Goal: Task Accomplishment & Management: Complete application form

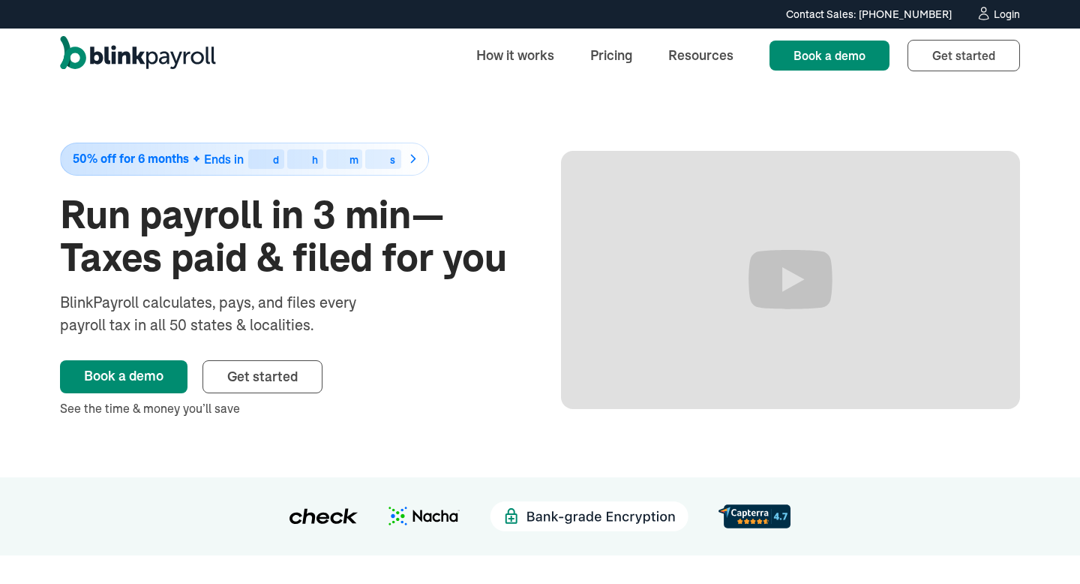
click at [986, 14] on icon at bounding box center [984, 13] width 16 height 15
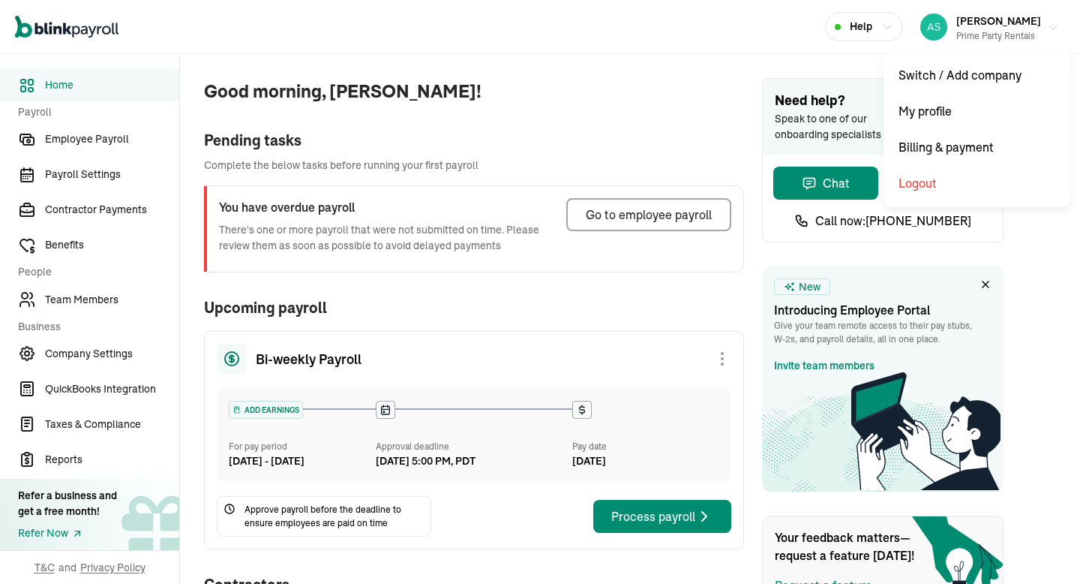
click at [972, 25] on span "Asad Khan" at bounding box center [999, 21] width 85 height 14
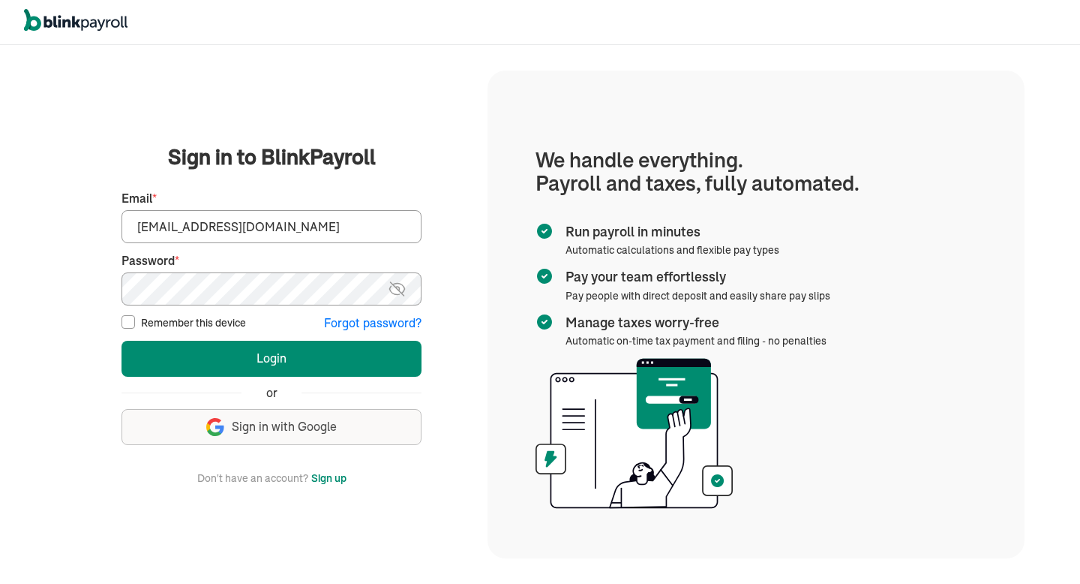
click at [359, 230] on input "asad@theremodelcompany.com" at bounding box center [272, 226] width 300 height 33
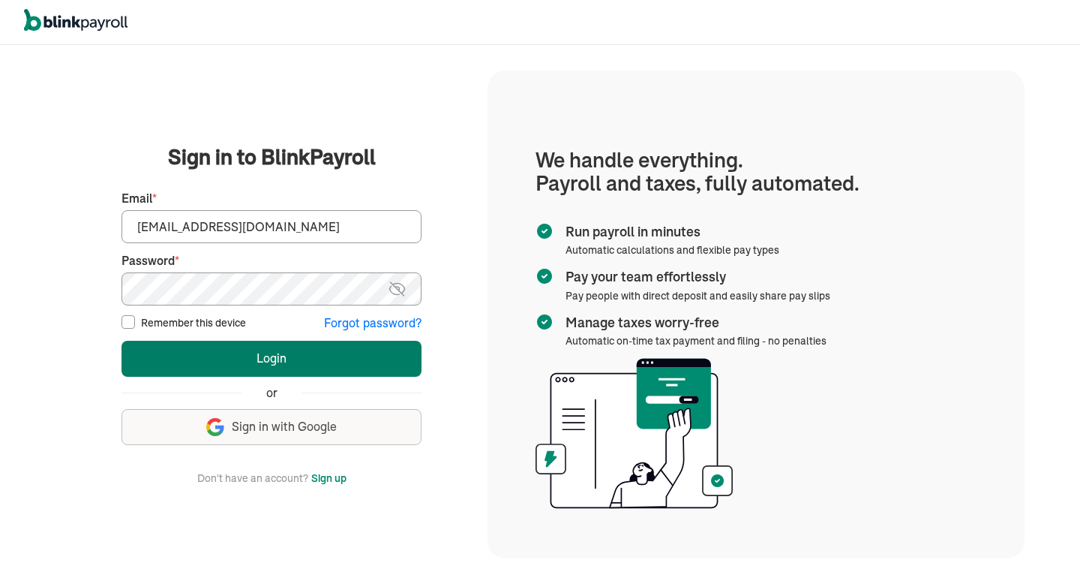
type input "asad@theremodelcompany.com"
click at [300, 345] on button "Login" at bounding box center [272, 359] width 300 height 36
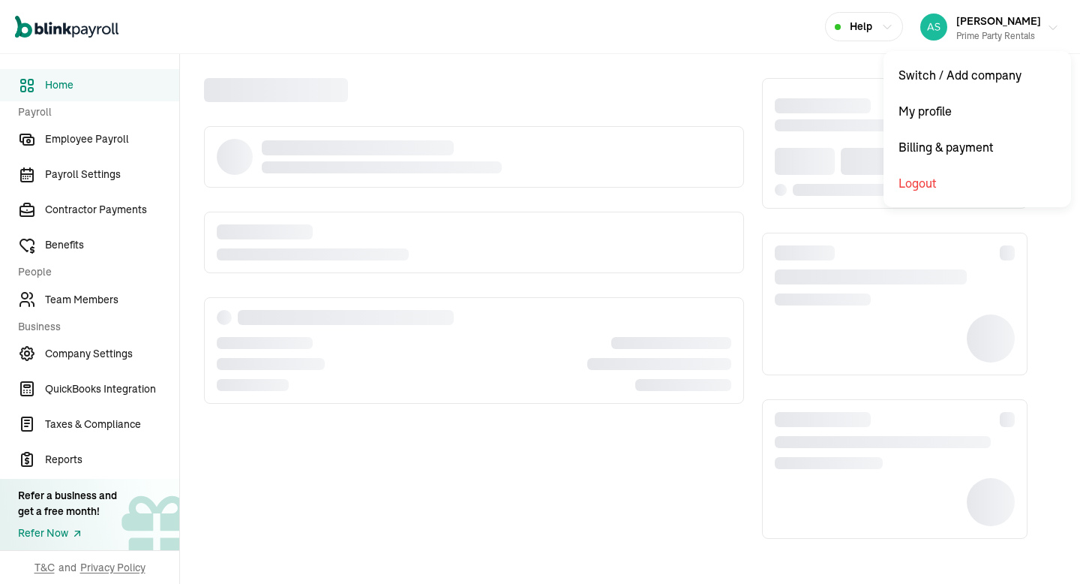
click at [994, 20] on span "[PERSON_NAME]" at bounding box center [999, 21] width 85 height 14
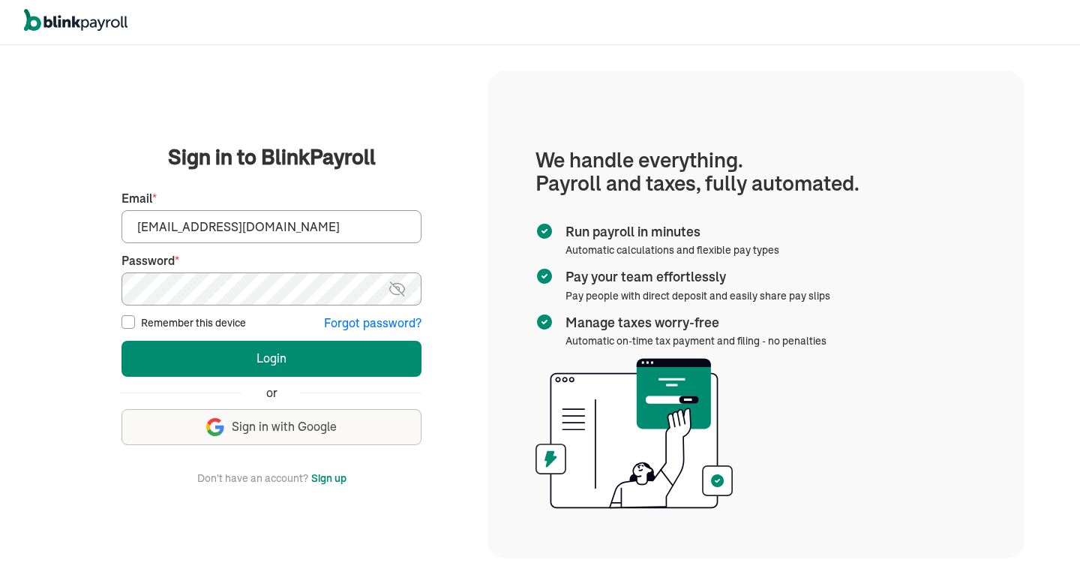
click at [343, 230] on input "asad@theremodelcompany.com" at bounding box center [272, 226] width 300 height 33
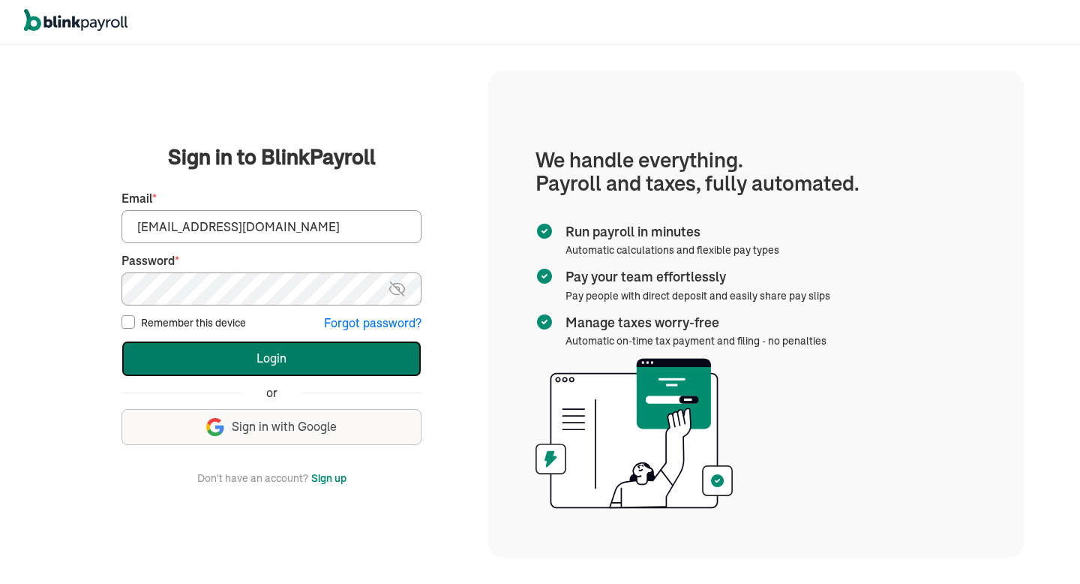
click at [285, 342] on button "Login" at bounding box center [272, 359] width 300 height 36
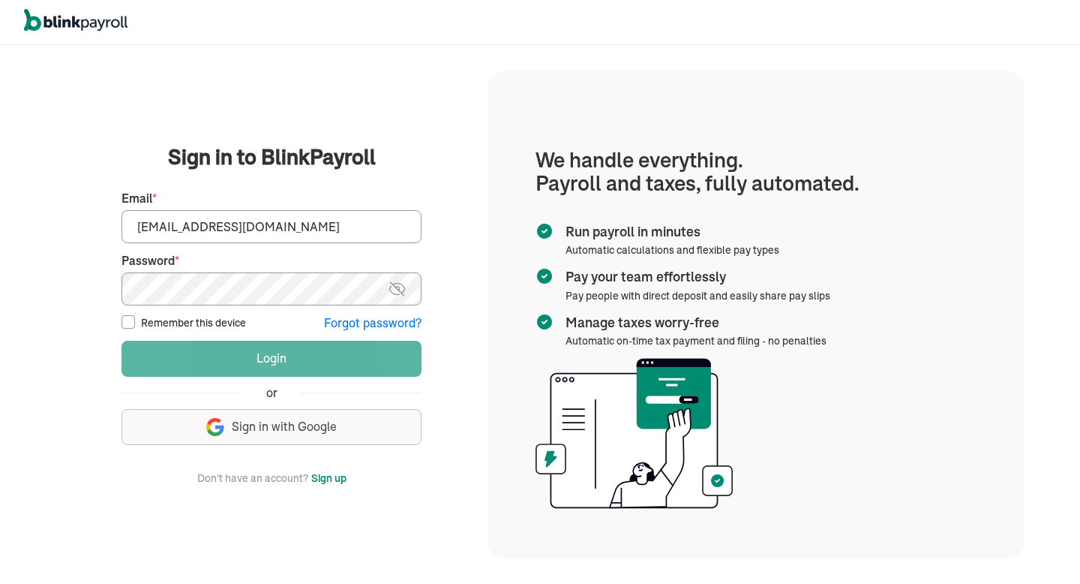
type input "asad@theremodelcompany.com"
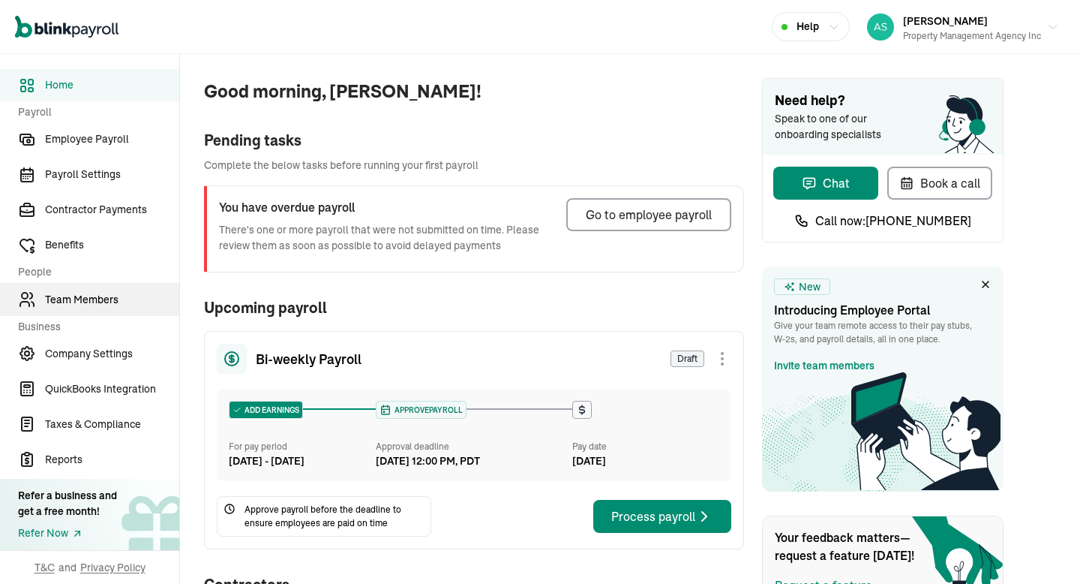
click at [83, 292] on span "Team Members" at bounding box center [112, 300] width 134 height 16
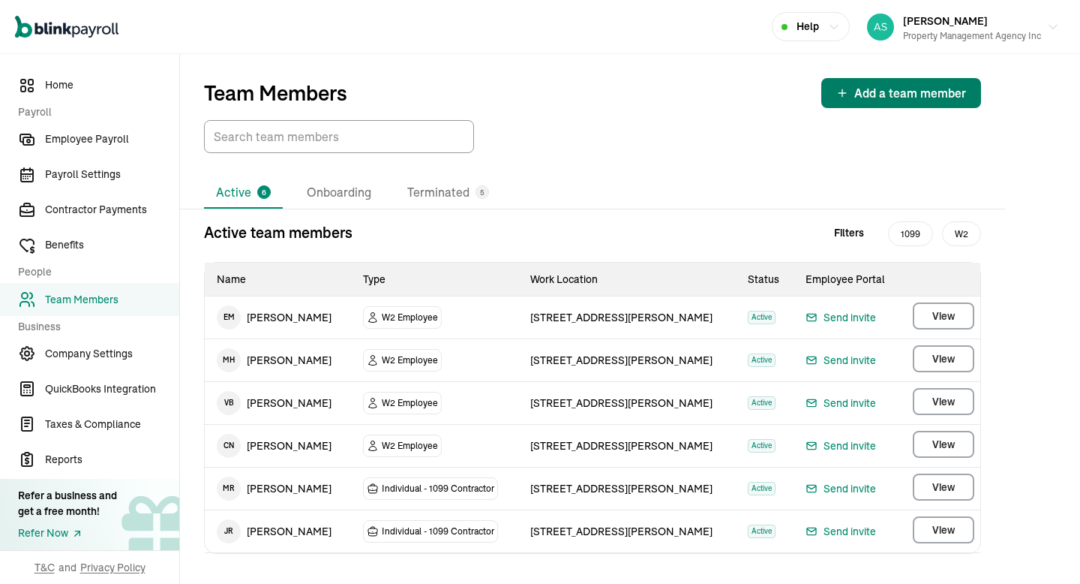
click at [854, 94] on div "Add a team member" at bounding box center [902, 93] width 130 height 18
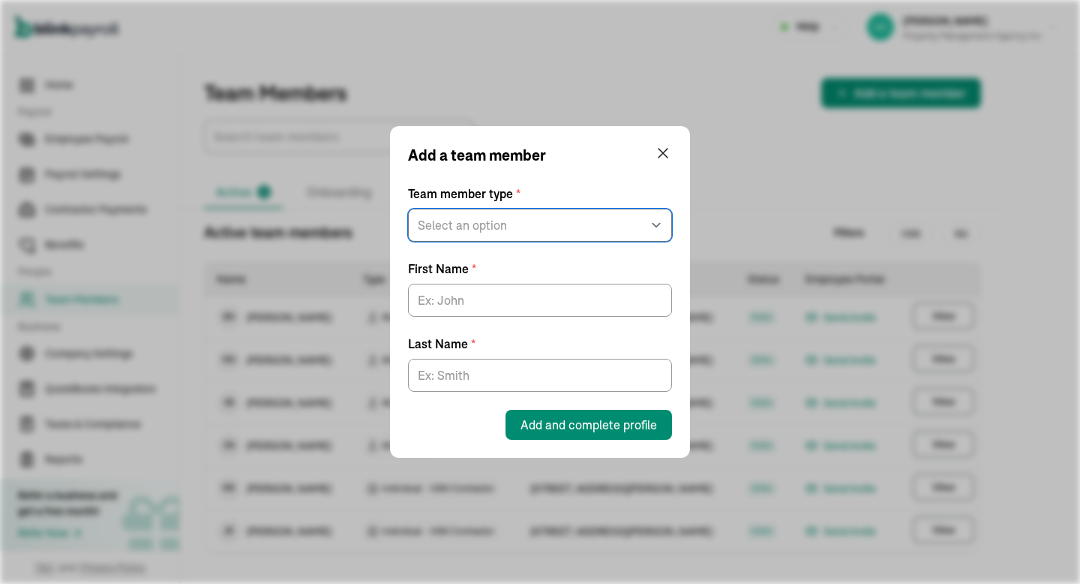
click at [504, 224] on select "Select an option W2 Employee Individual - 1099 [DEMOGRAPHIC_DATA] Business - 10…" at bounding box center [540, 225] width 264 height 33
select select "employee"
click at [408, 209] on select "Select an option W2 Employee Individual - 1099 [DEMOGRAPHIC_DATA] Business - 10…" at bounding box center [540, 225] width 264 height 33
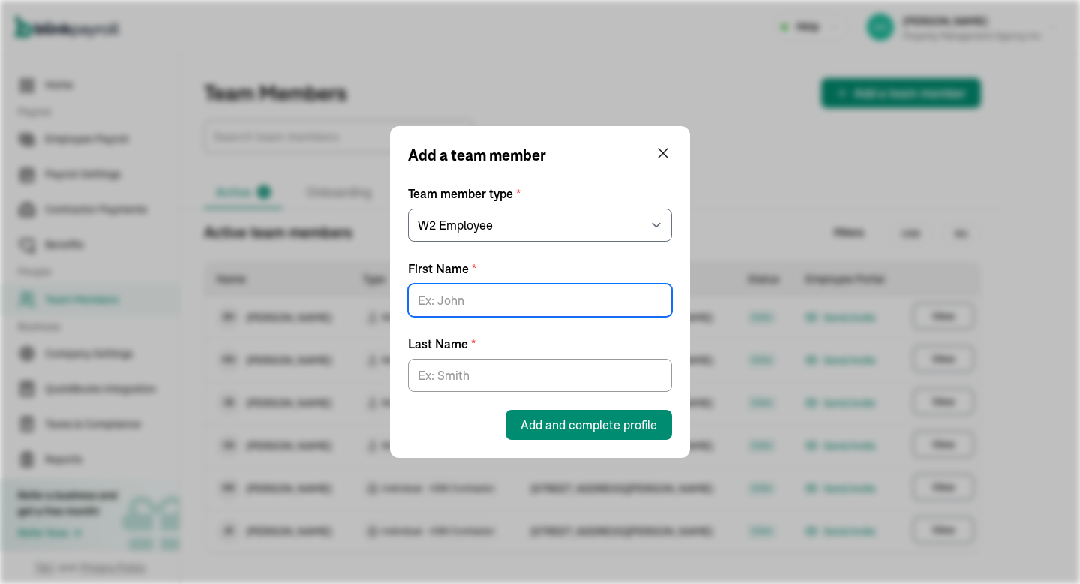
click at [484, 296] on input "First Name *" at bounding box center [540, 300] width 264 height 33
type input "Mirwais"
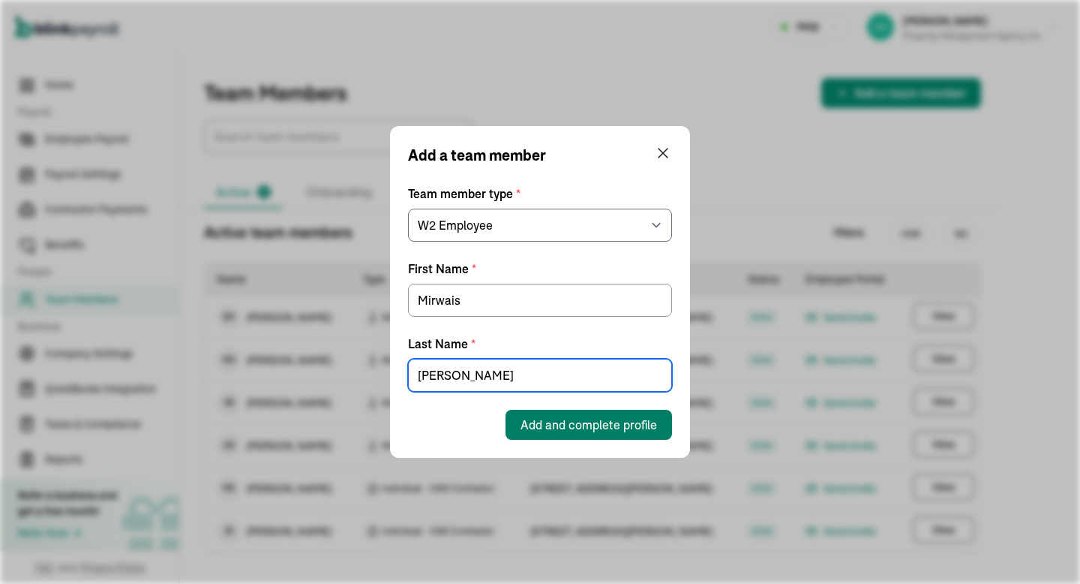
type input "[PERSON_NAME]"
click at [556, 429] on span "Add and complete profile" at bounding box center [589, 425] width 137 height 18
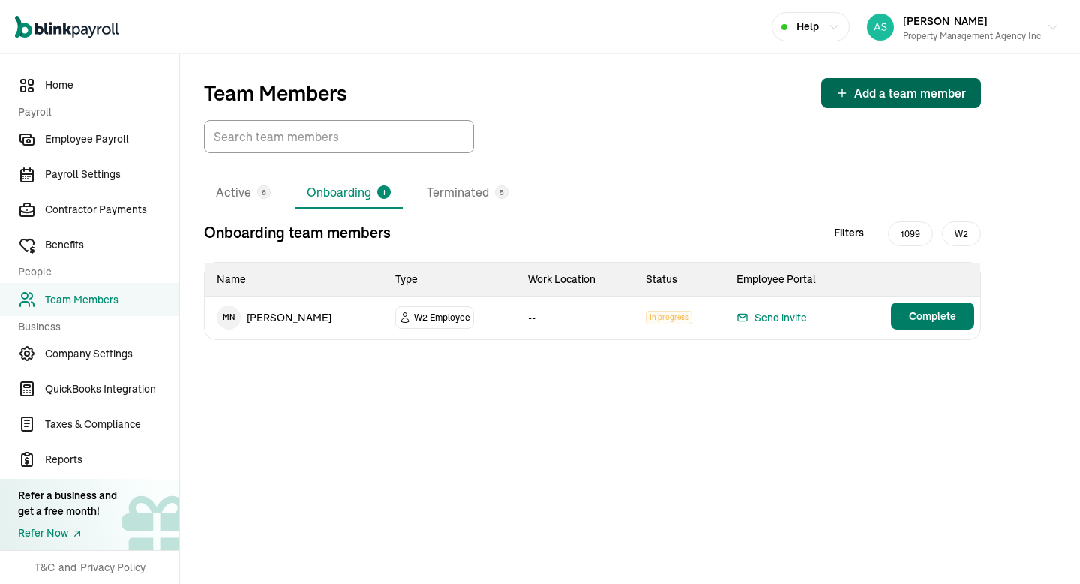
click at [936, 324] on button "Complete" at bounding box center [932, 315] width 83 height 27
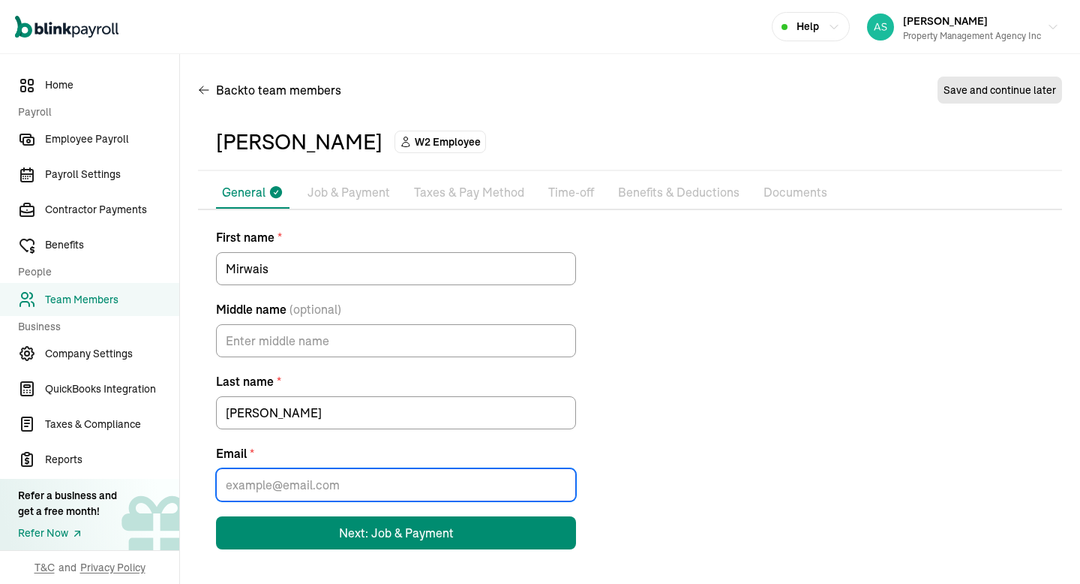
click at [356, 473] on input "Email *" at bounding box center [396, 484] width 360 height 33
paste input "[EMAIL_ADDRESS][DOMAIN_NAME]"
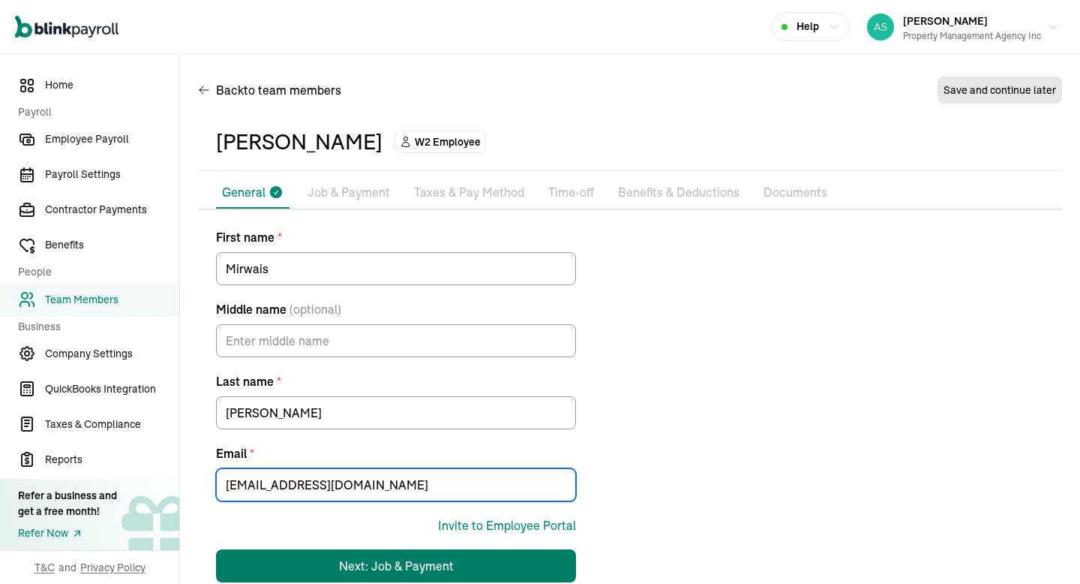
type input "[EMAIL_ADDRESS][DOMAIN_NAME]"
click at [443, 563] on div "Next: Job & Payment" at bounding box center [396, 566] width 115 height 18
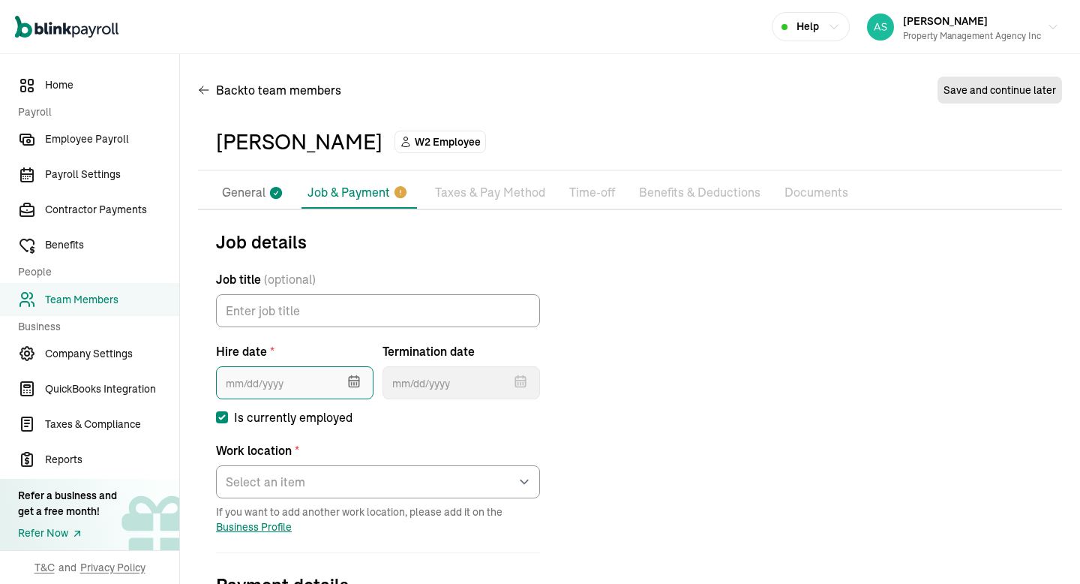
click at [278, 383] on input "text" at bounding box center [295, 382] width 158 height 33
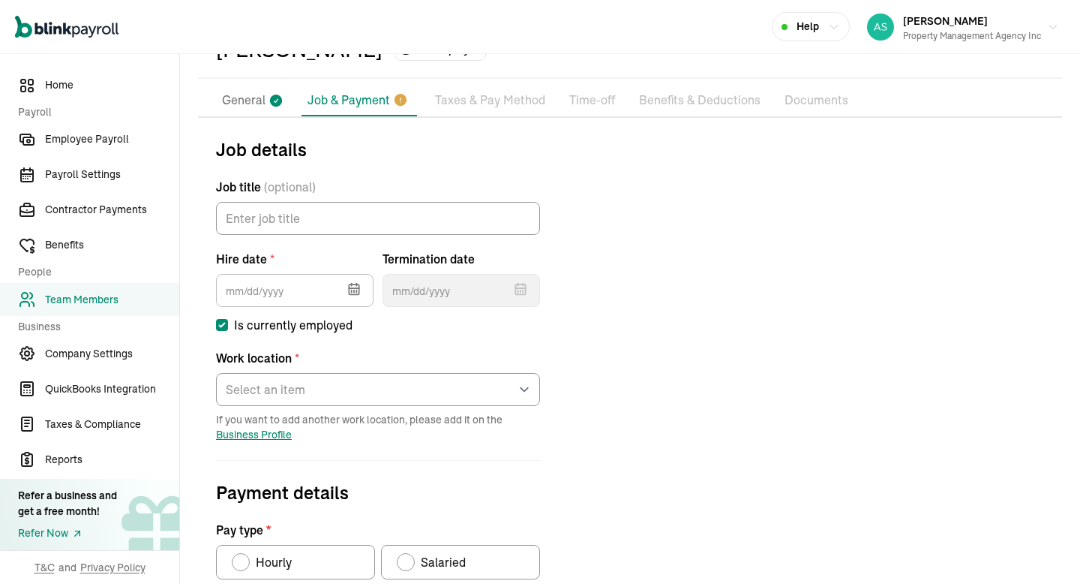
scroll to position [104, 0]
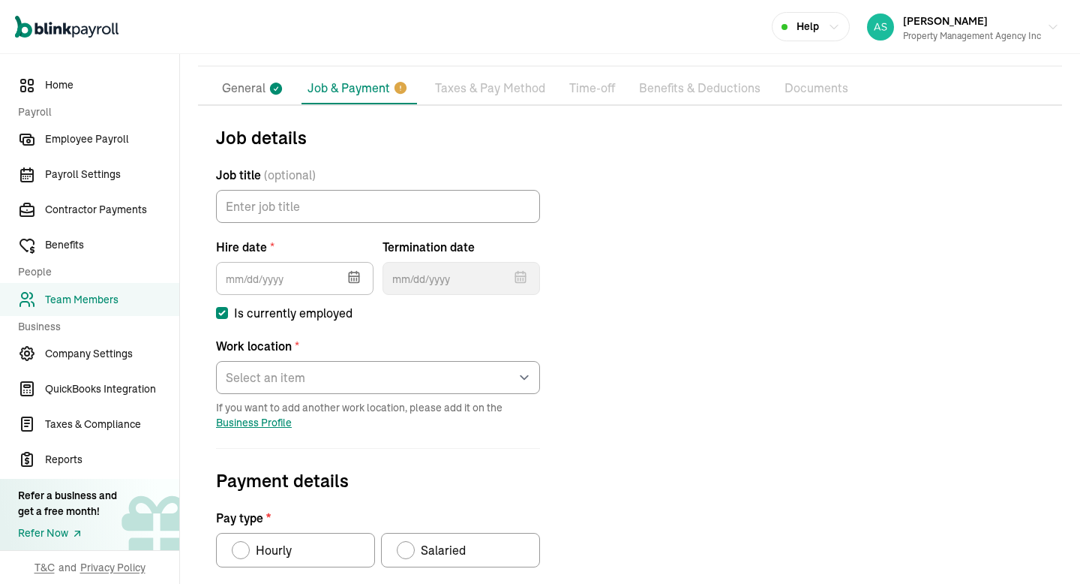
click at [359, 272] on icon "button" at bounding box center [354, 276] width 15 height 15
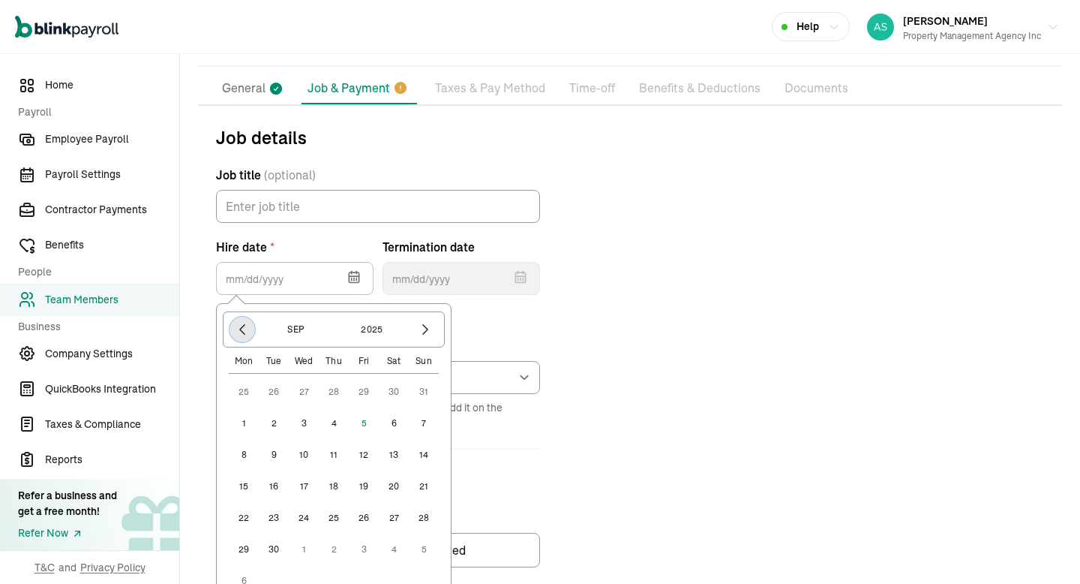
click at [242, 318] on button "button" at bounding box center [243, 330] width 26 height 26
click at [364, 389] on button "1" at bounding box center [364, 392] width 30 height 30
type input "[DATE]"
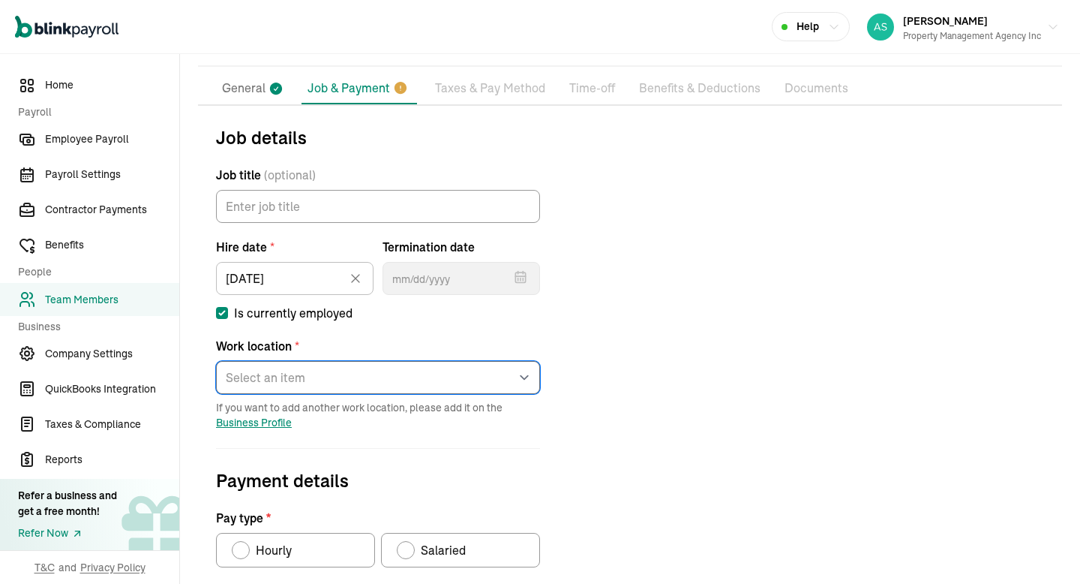
click at [302, 377] on select "Select an item [STREET_ADDRESS][GEOGRAPHIC_DATA][PERSON_NAME] from home" at bounding box center [378, 377] width 324 height 33
select select "[STREET_ADDRESS][PERSON_NAME]"
click at [216, 361] on select "Select an item [STREET_ADDRESS][GEOGRAPHIC_DATA][PERSON_NAME] from home" at bounding box center [378, 377] width 324 height 33
click at [395, 316] on label "Is currently employed" at bounding box center [378, 313] width 324 height 18
click at [228, 316] on input "Is currently employed" at bounding box center [222, 313] width 12 height 12
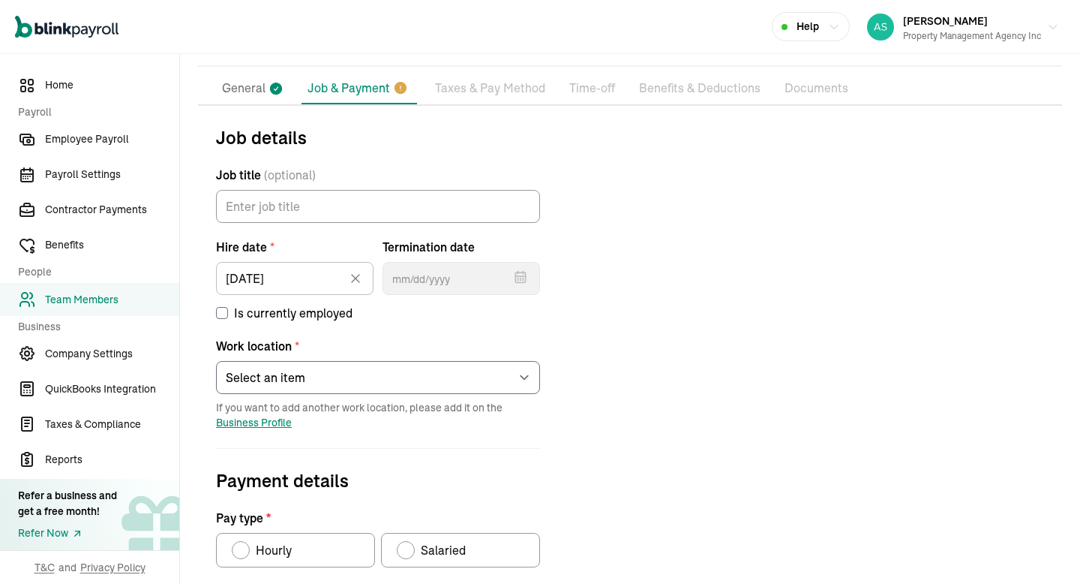
checkbox input "false"
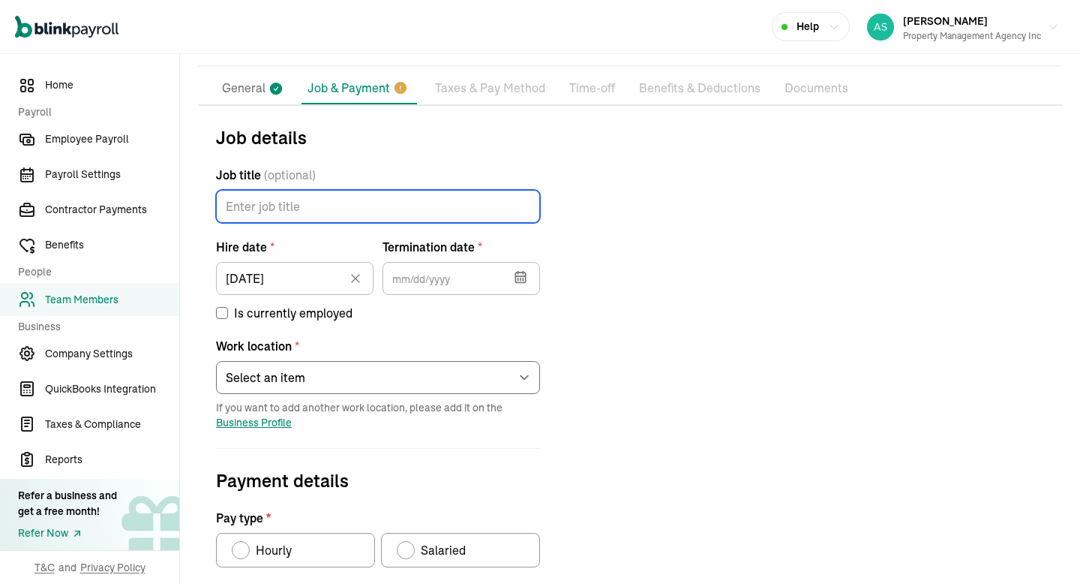
click at [358, 218] on input "Job title (optional)" at bounding box center [378, 206] width 324 height 33
type input "Cleaning Crew"
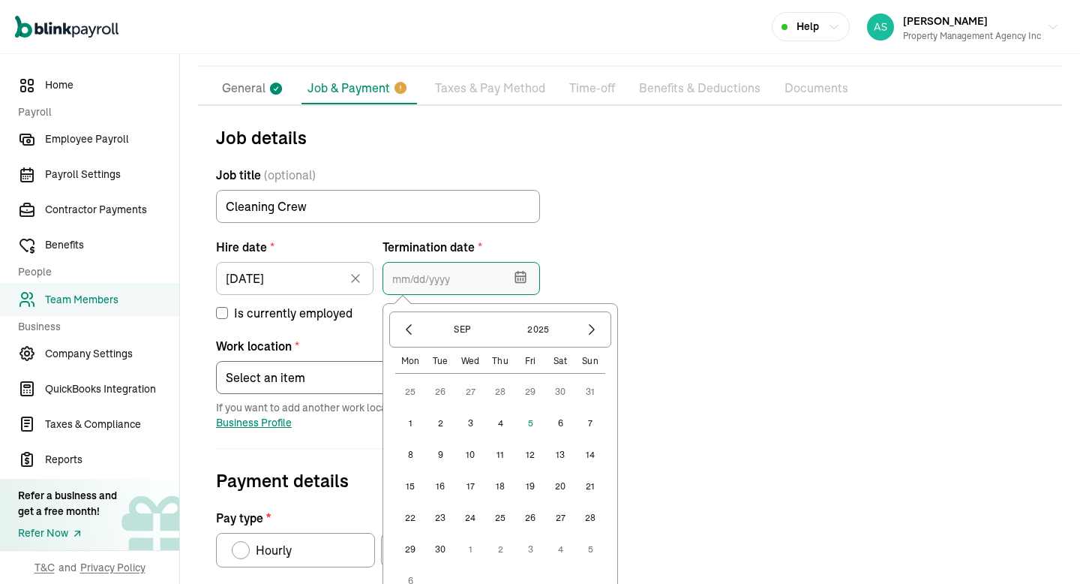
click at [484, 281] on input "text" at bounding box center [462, 278] width 158 height 33
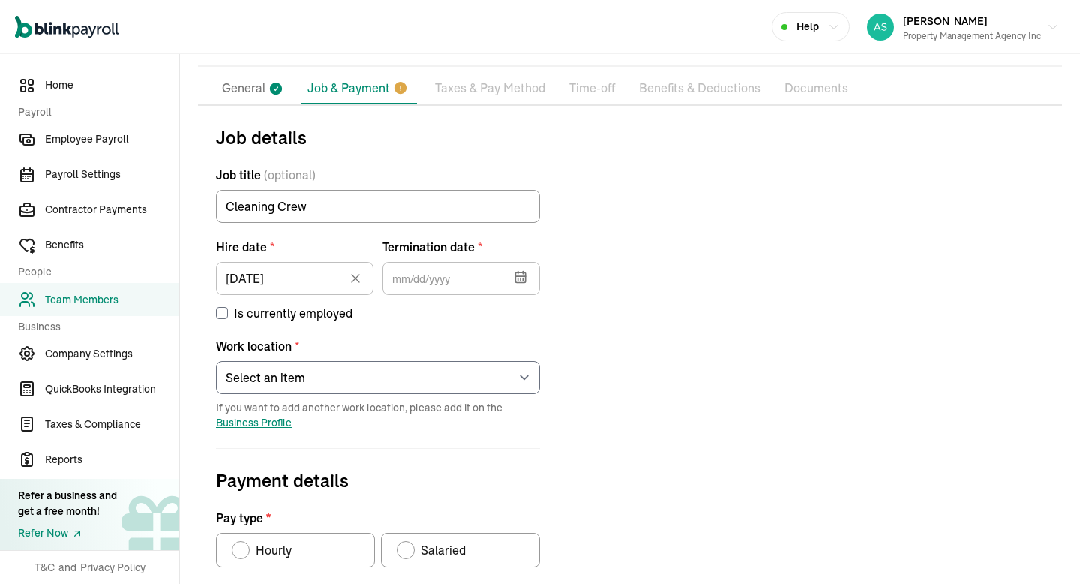
click at [594, 241] on div "Job details Job title (optional) Cleaning Crew Hire date * [DATE] [DATE] Mon Tu…" at bounding box center [630, 519] width 864 height 791
click at [227, 303] on div "Is currently employed" at bounding box center [378, 308] width 324 height 27
click at [224, 314] on input "Is currently employed" at bounding box center [222, 313] width 12 height 12
checkbox input "true"
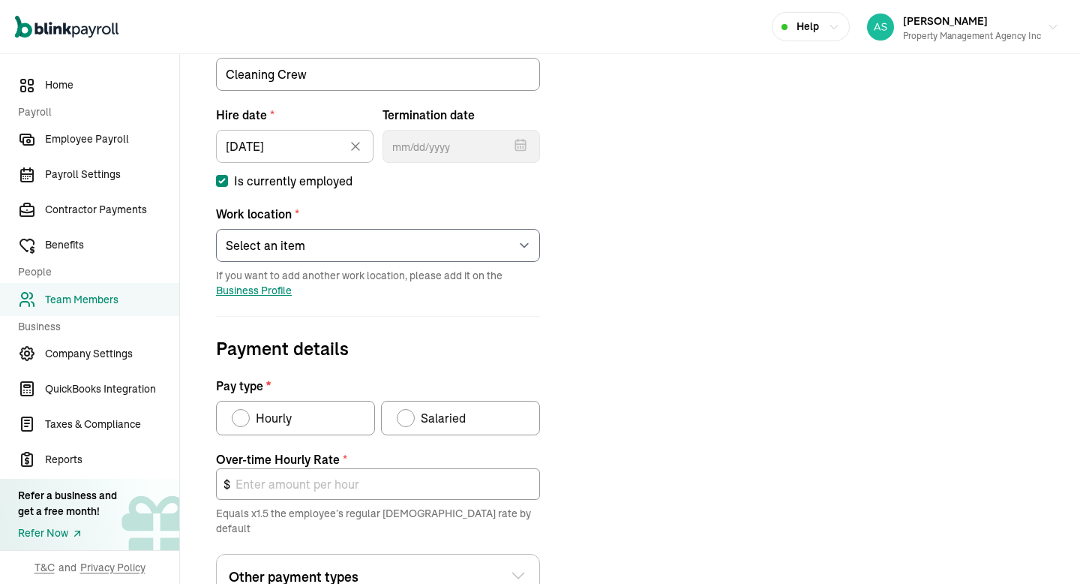
scroll to position [240, 0]
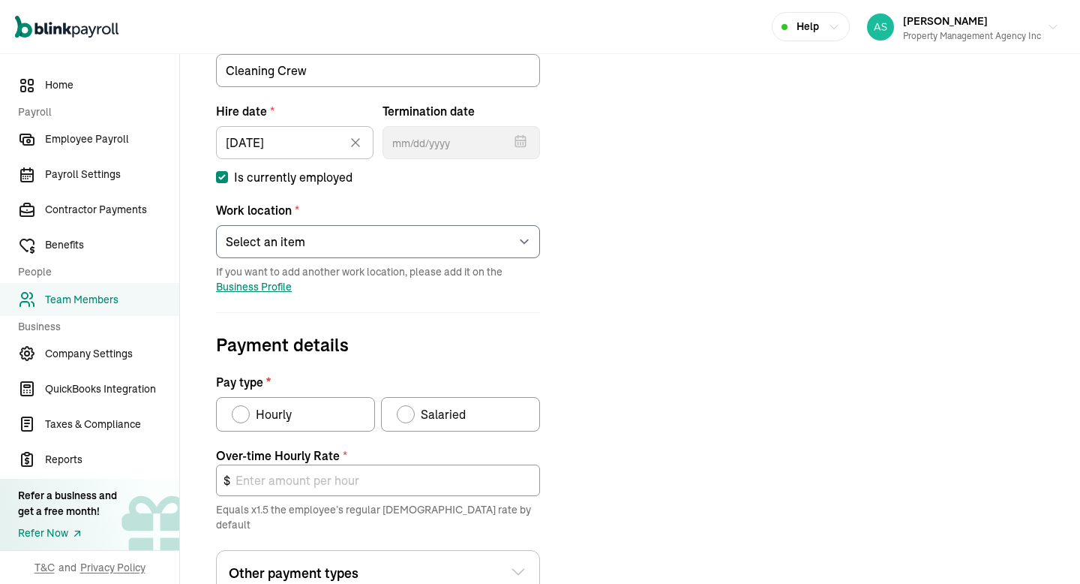
click at [240, 416] on div "Pay type" at bounding box center [241, 414] width 12 height 12
click at [240, 416] on input "Hourly" at bounding box center [237, 410] width 12 height 12
radio input "true"
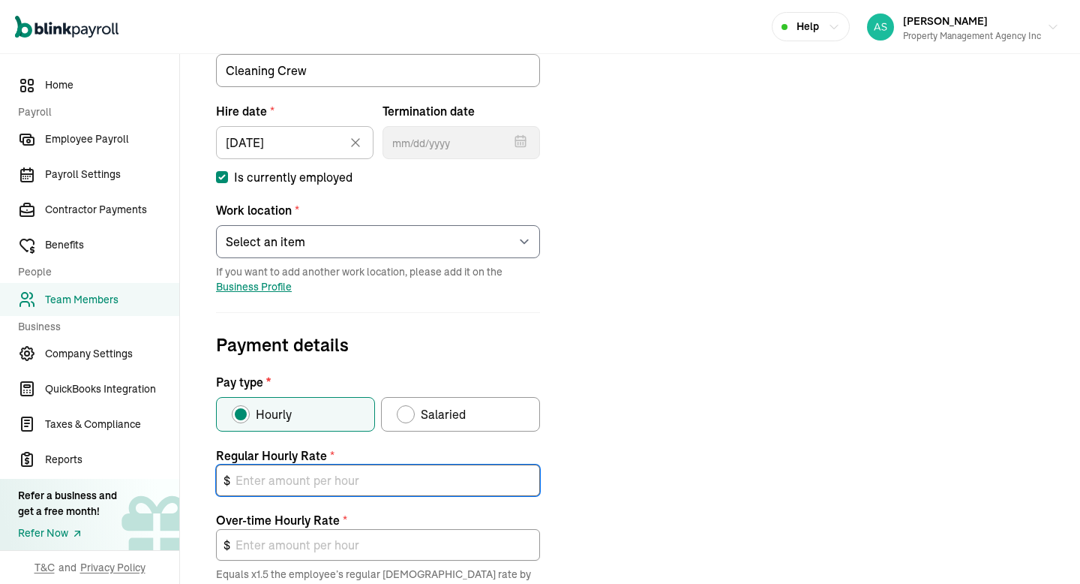
click at [301, 479] on input "text" at bounding box center [378, 480] width 324 height 32
type input "2"
type input "3.00"
type input "20"
type input "30.00"
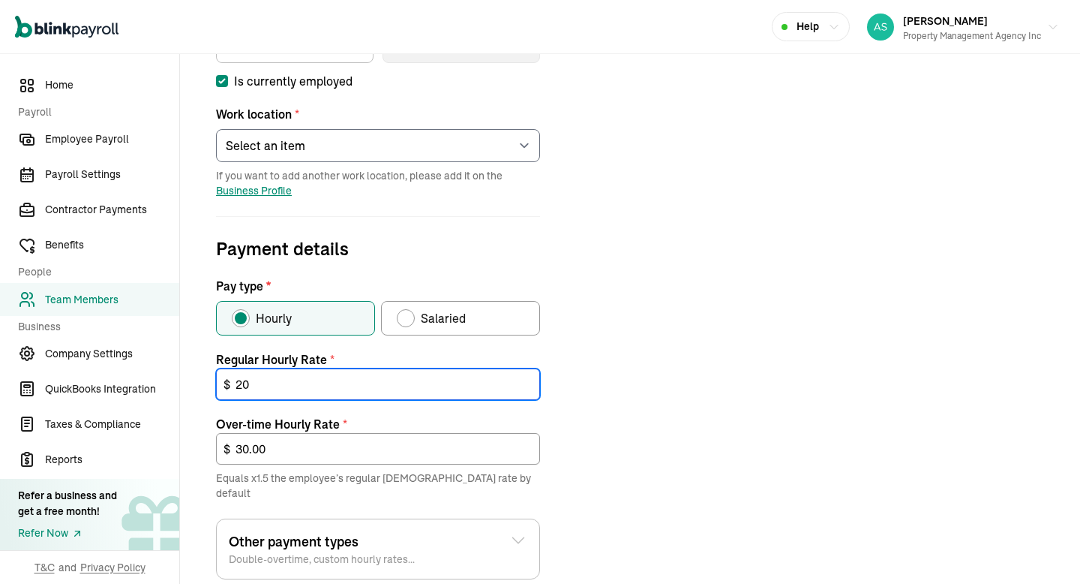
scroll to position [374, 0]
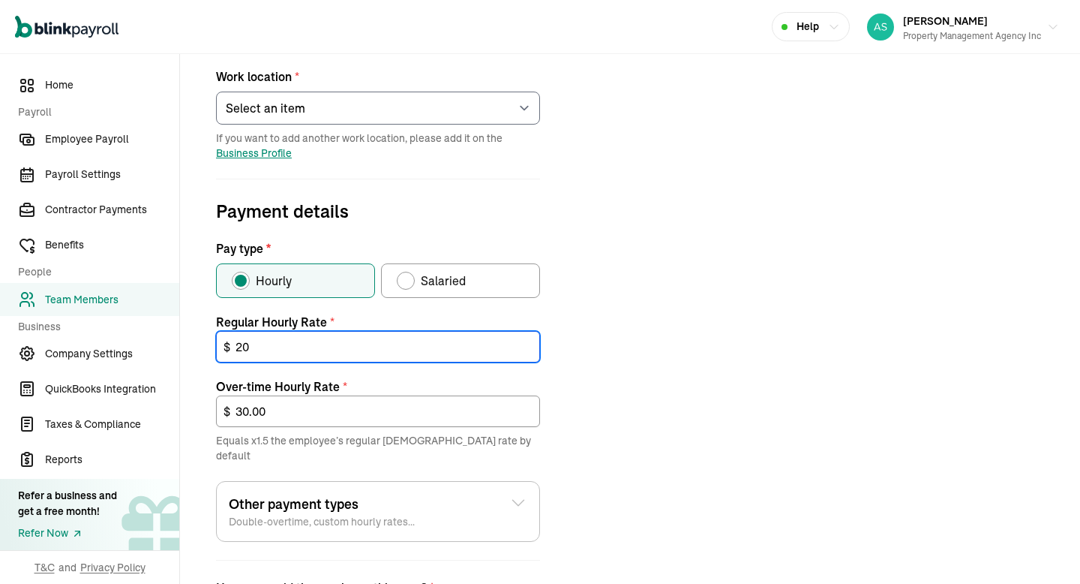
type input "2"
type input "3.00"
type input "25"
type input "37.50"
type input "25"
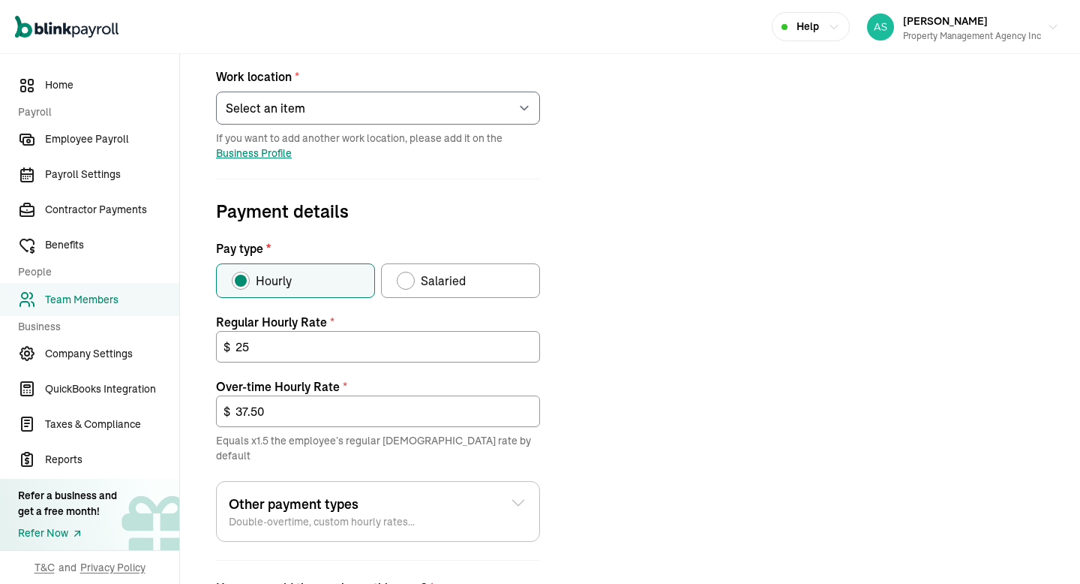
click at [608, 308] on div "Job details Job title (optional) Cleaning Crew Hire date * [DATE] [DATE] Mon Tu…" at bounding box center [630, 281] width 864 height 855
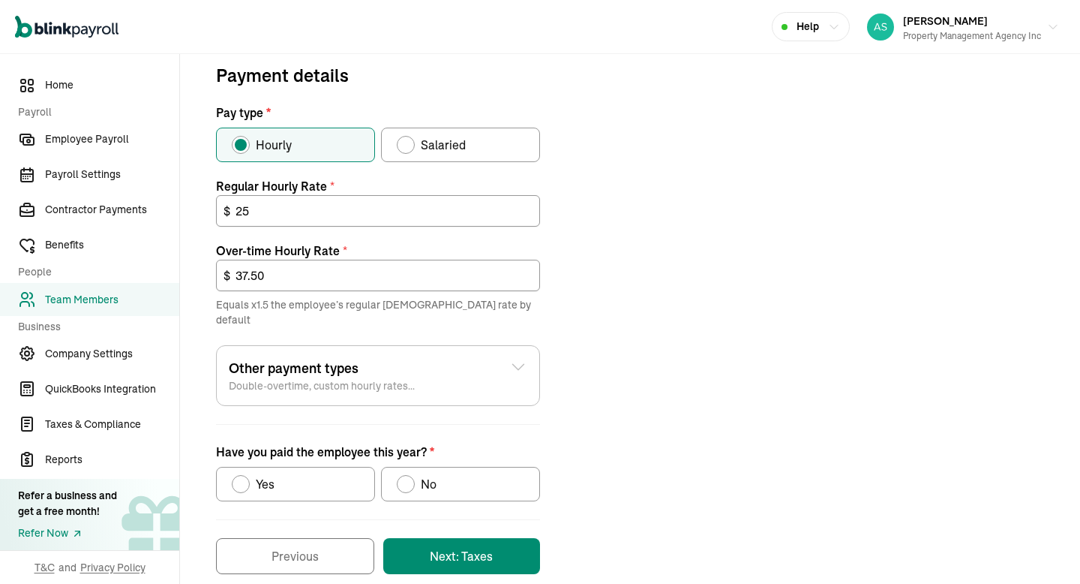
scroll to position [518, 0]
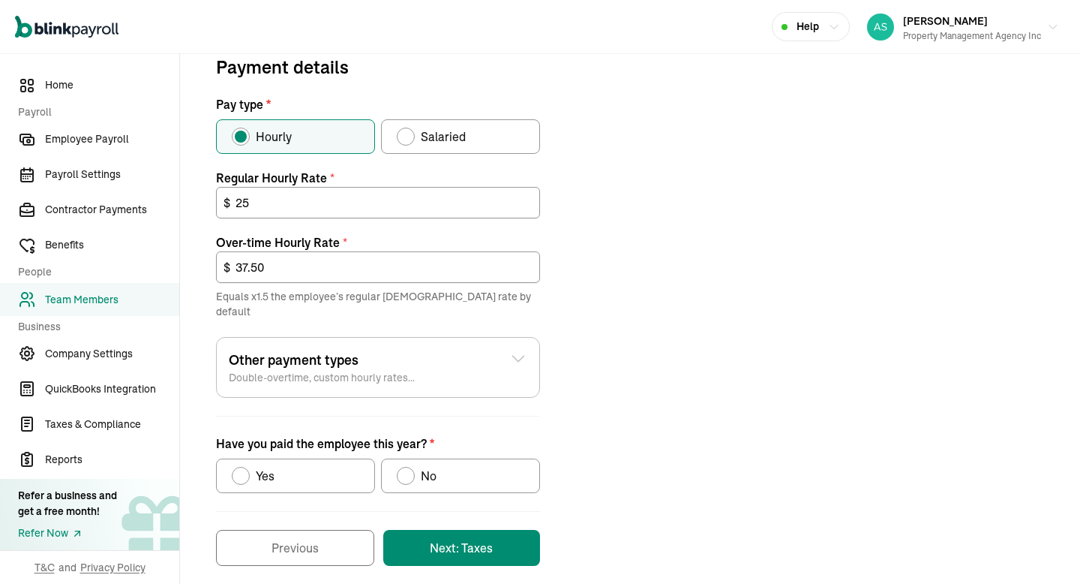
click at [280, 458] on label "Yes" at bounding box center [295, 475] width 159 height 35
click at [243, 466] on input "Yes" at bounding box center [237, 472] width 12 height 12
radio input "true"
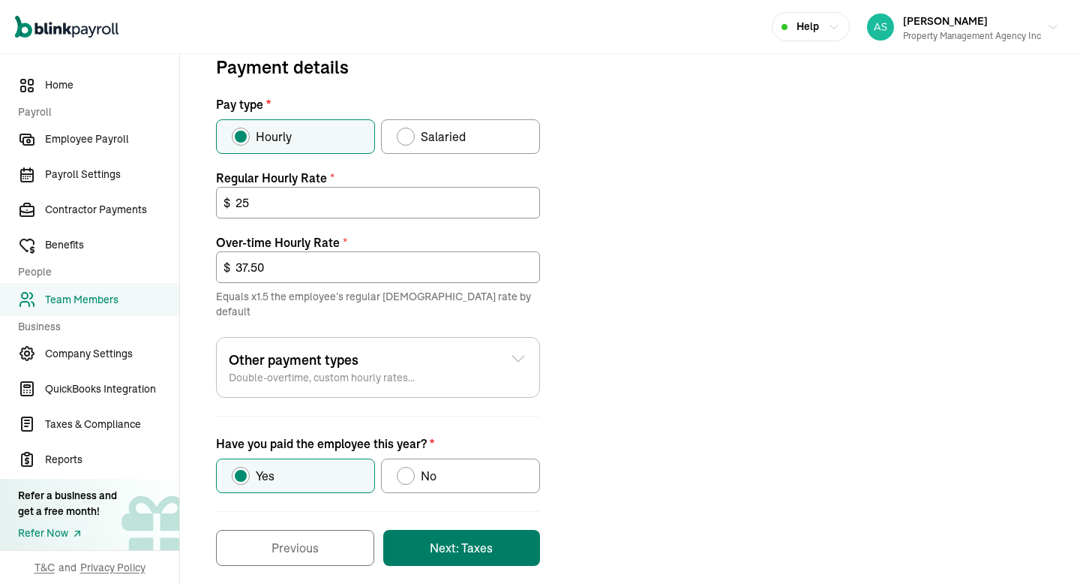
click at [423, 530] on button "Next: Taxes" at bounding box center [461, 548] width 157 height 36
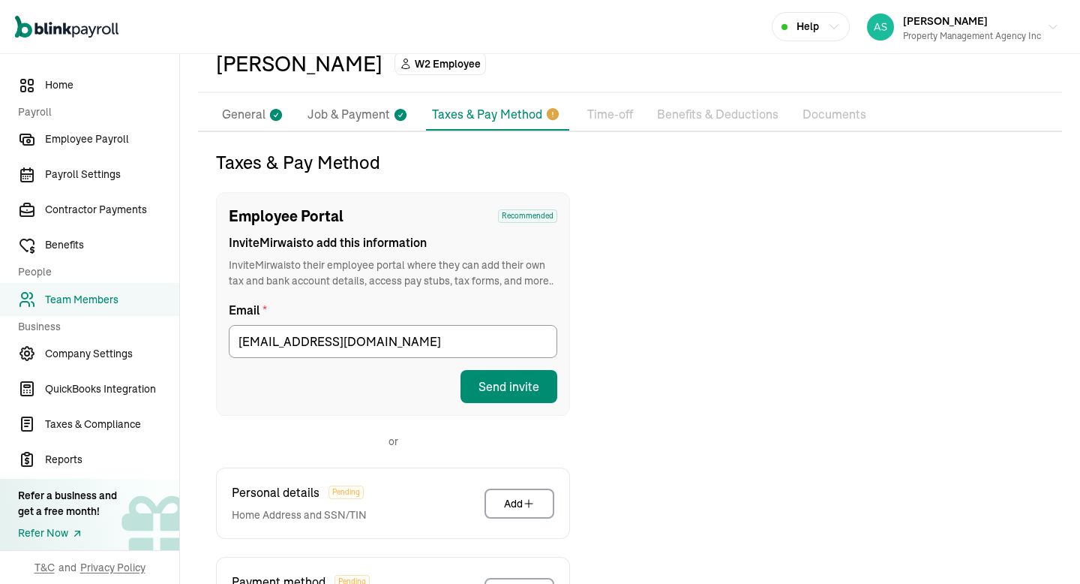
scroll to position [76, 0]
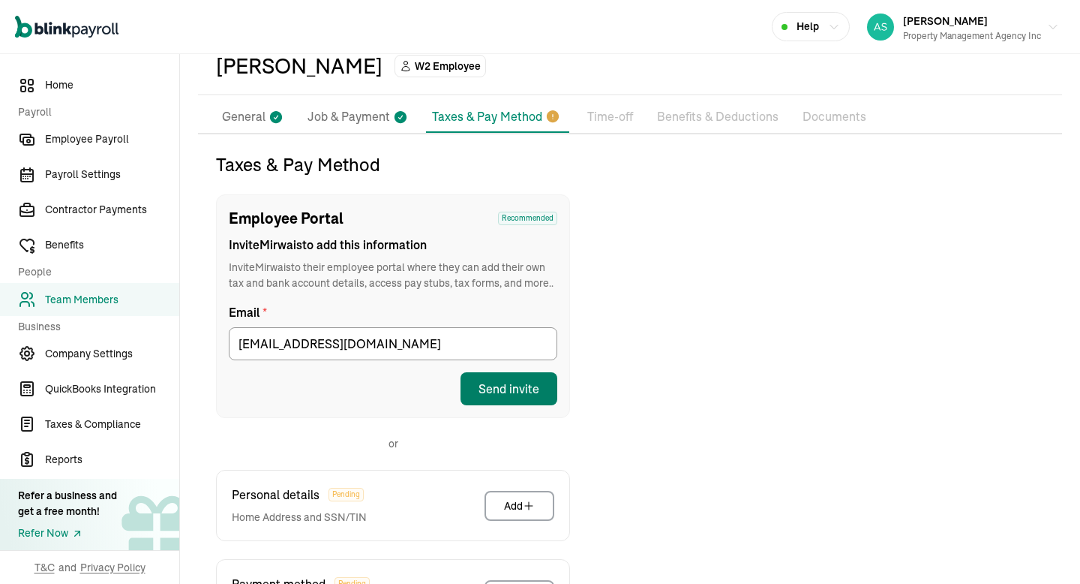
click at [507, 398] on button "Send invite" at bounding box center [509, 388] width 97 height 33
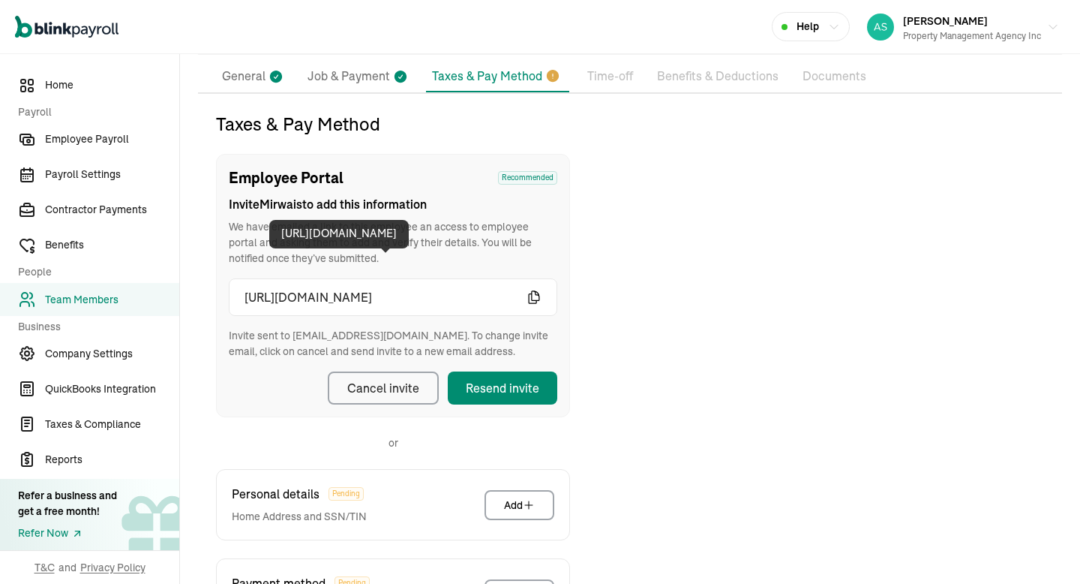
scroll to position [105, 0]
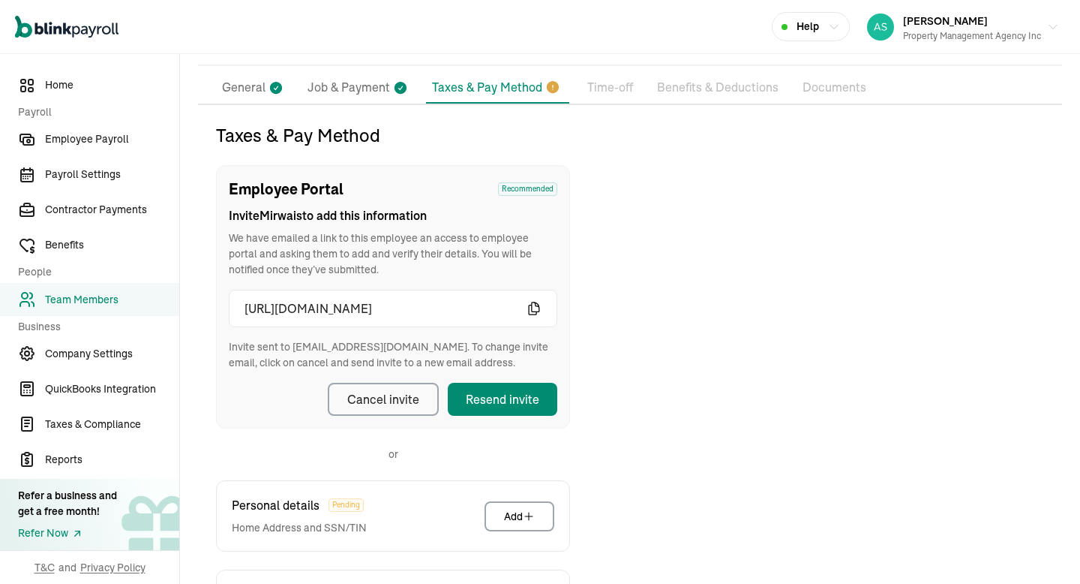
click at [261, 89] on p "General" at bounding box center [244, 88] width 44 height 20
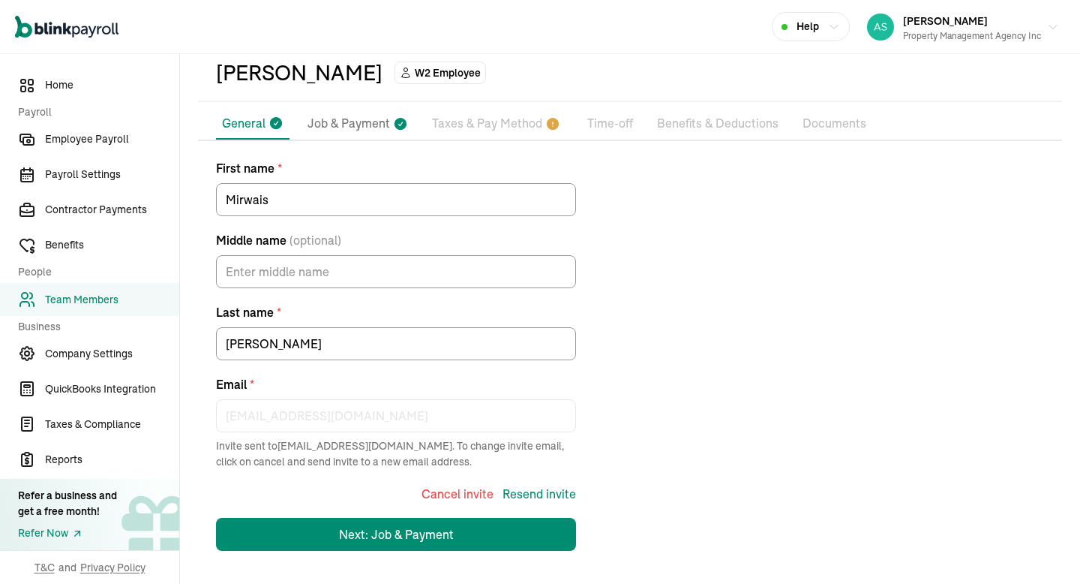
scroll to position [69, 0]
click at [476, 497] on div "Cancel invite" at bounding box center [458, 494] width 72 height 18
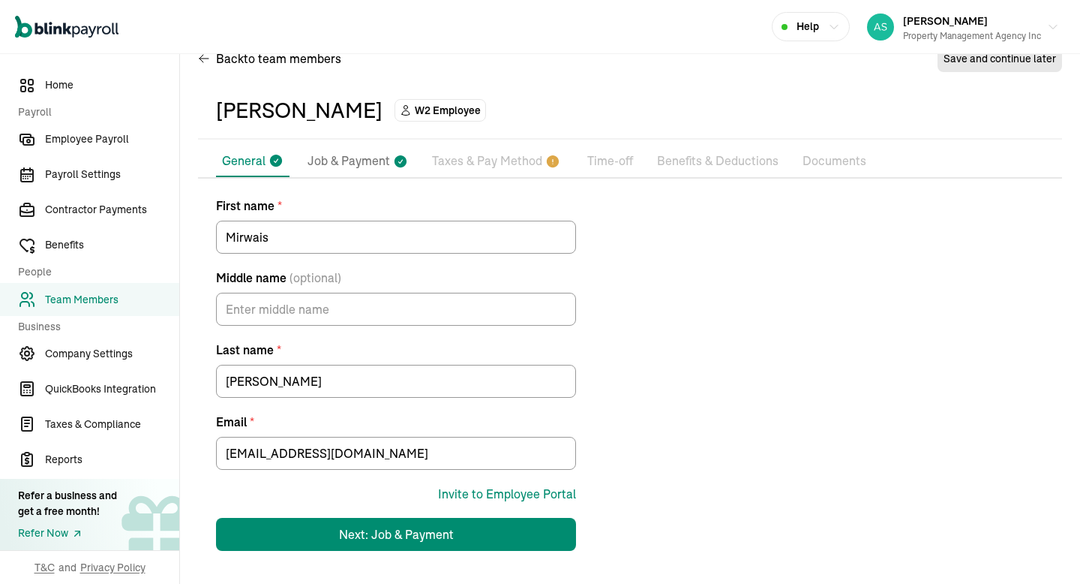
scroll to position [32, 0]
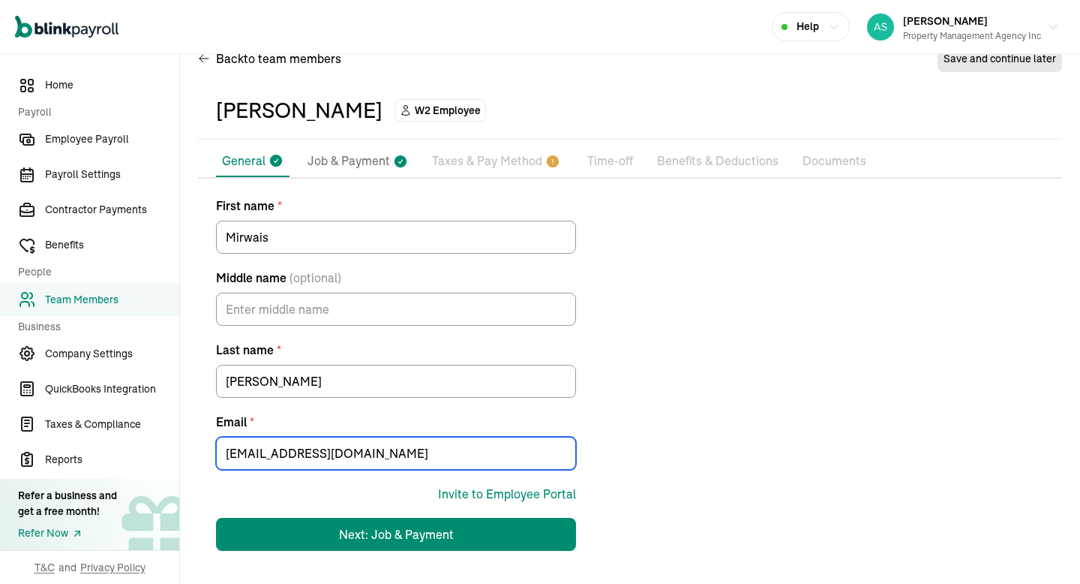
click at [275, 452] on input "[EMAIL_ADDRESS][DOMAIN_NAME]" at bounding box center [396, 453] width 360 height 33
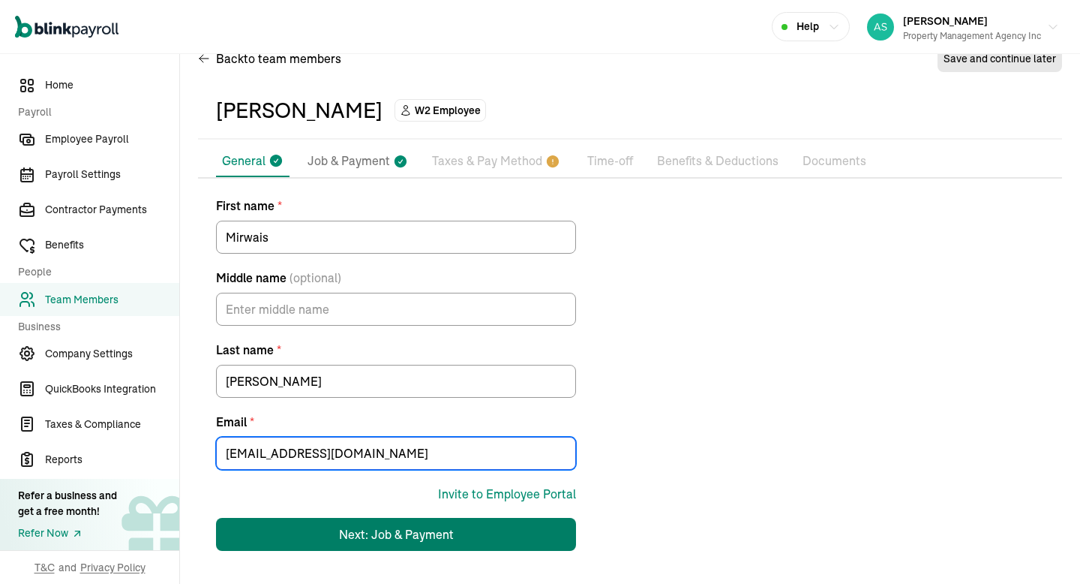
type input "[EMAIL_ADDRESS][DOMAIN_NAME]"
click at [453, 520] on button "Next: Job & Payment" at bounding box center [396, 534] width 360 height 33
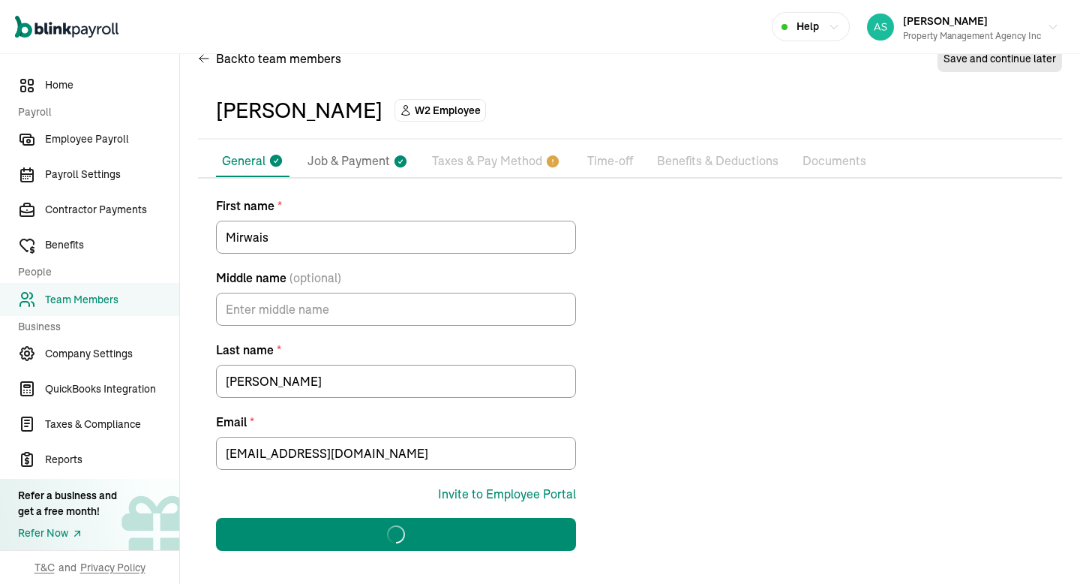
select select "[STREET_ADDRESS][PERSON_NAME]"
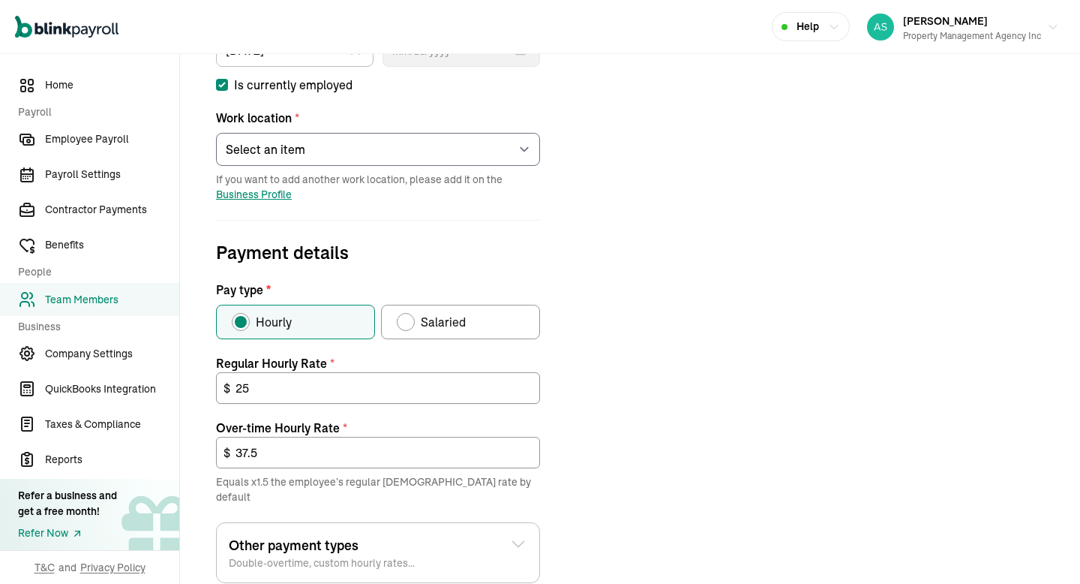
scroll to position [518, 0]
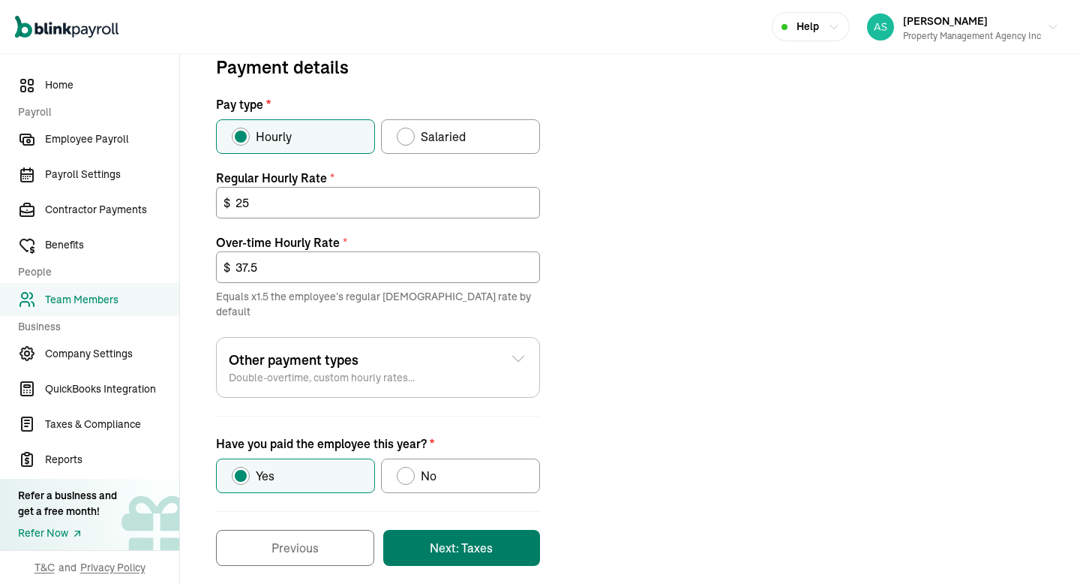
click at [462, 530] on button "Next: Taxes" at bounding box center [461, 548] width 157 height 36
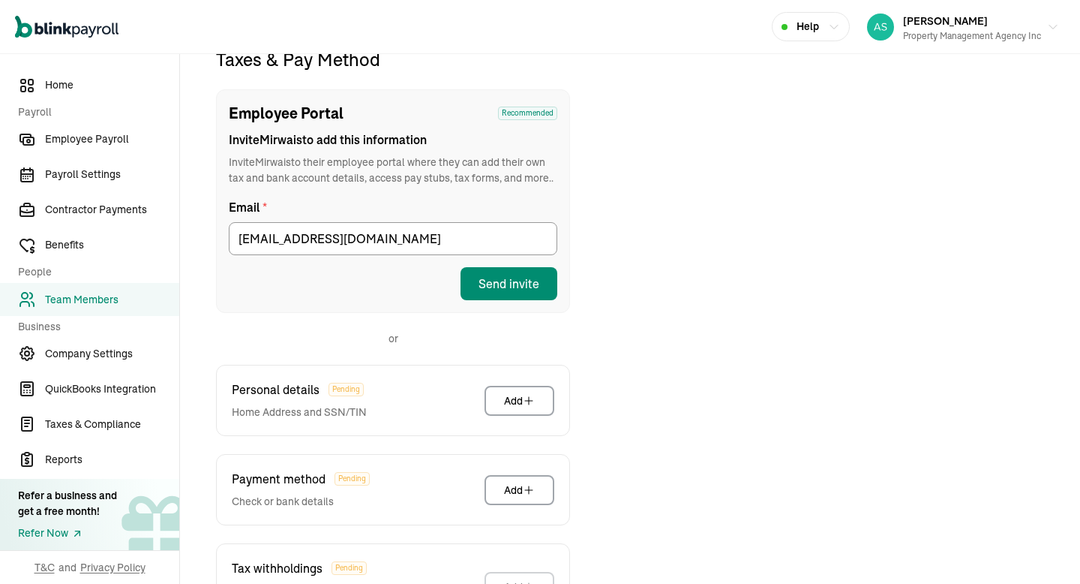
scroll to position [177, 0]
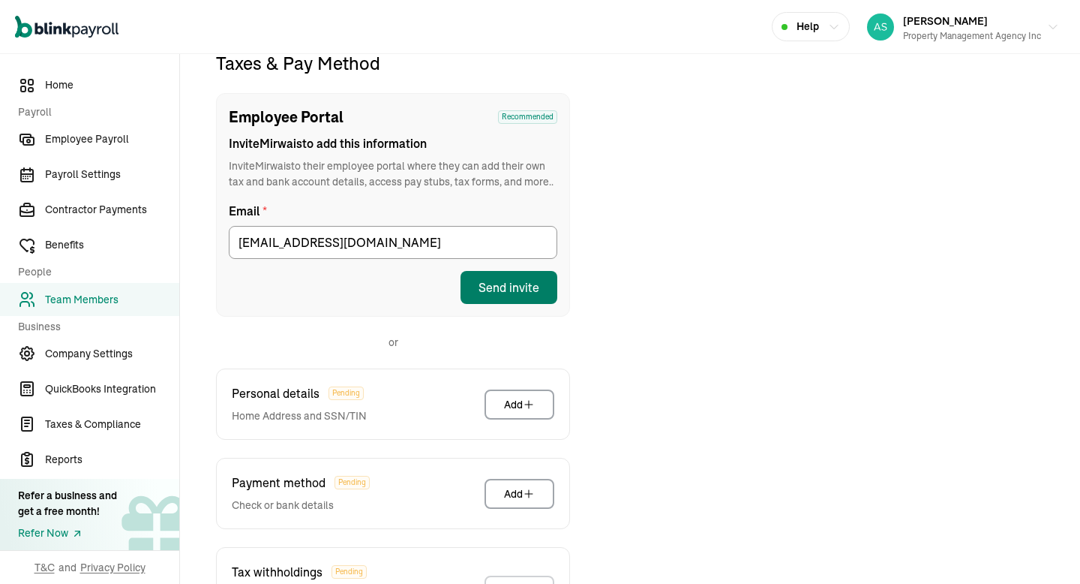
click at [500, 300] on button "Send invite" at bounding box center [509, 287] width 97 height 33
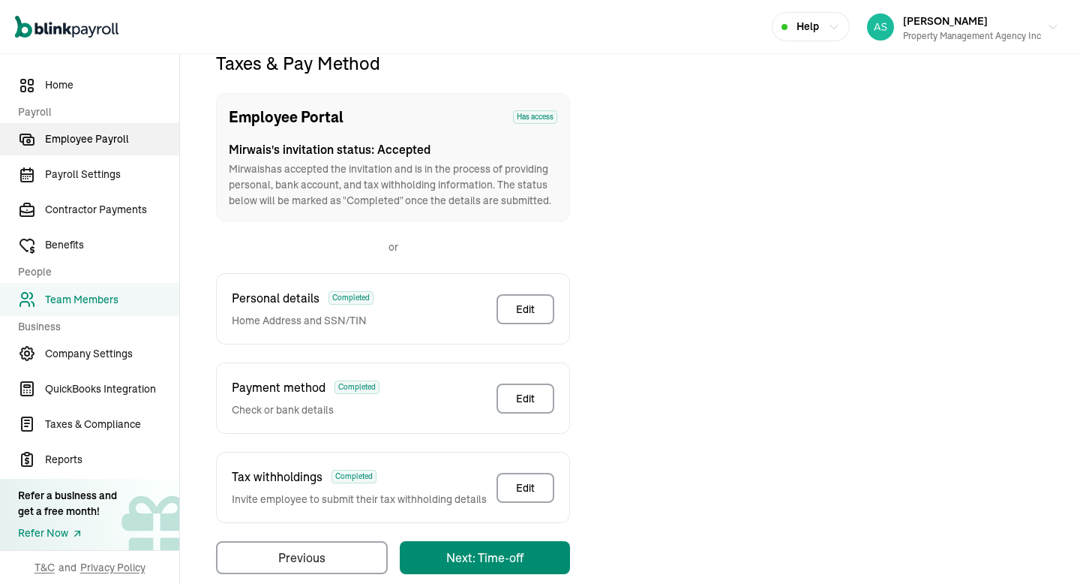
click at [110, 129] on link "Employee Payroll" at bounding box center [89, 139] width 179 height 32
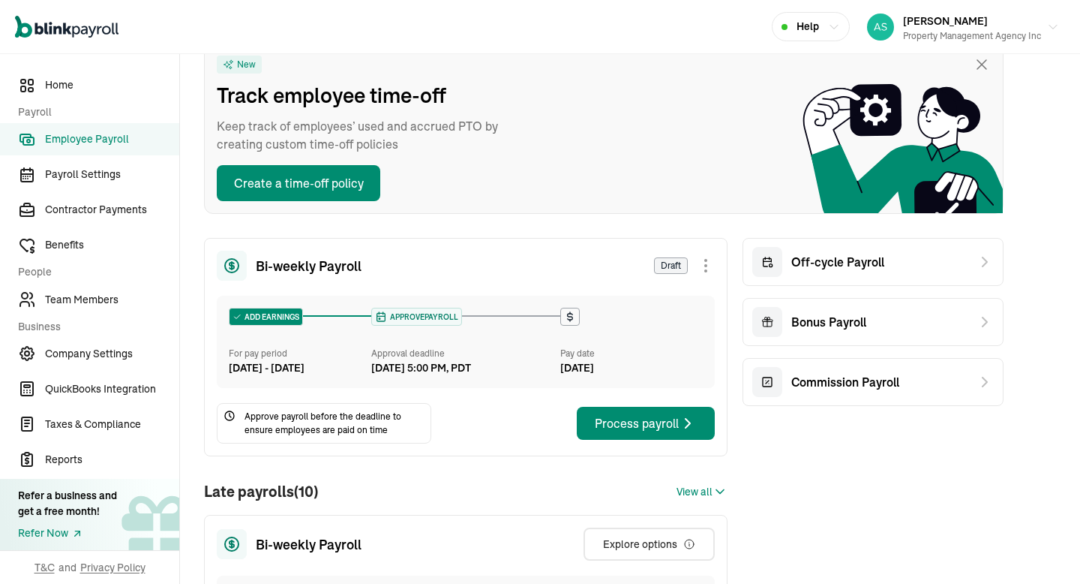
click at [494, 410] on div "Bi-weekly Payroll Draft ADD EARNINGS For pay period [DATE] - [DATE] APPROVE PAY…" at bounding box center [466, 347] width 524 height 218
click at [627, 440] on button "Process payroll" at bounding box center [646, 423] width 138 height 33
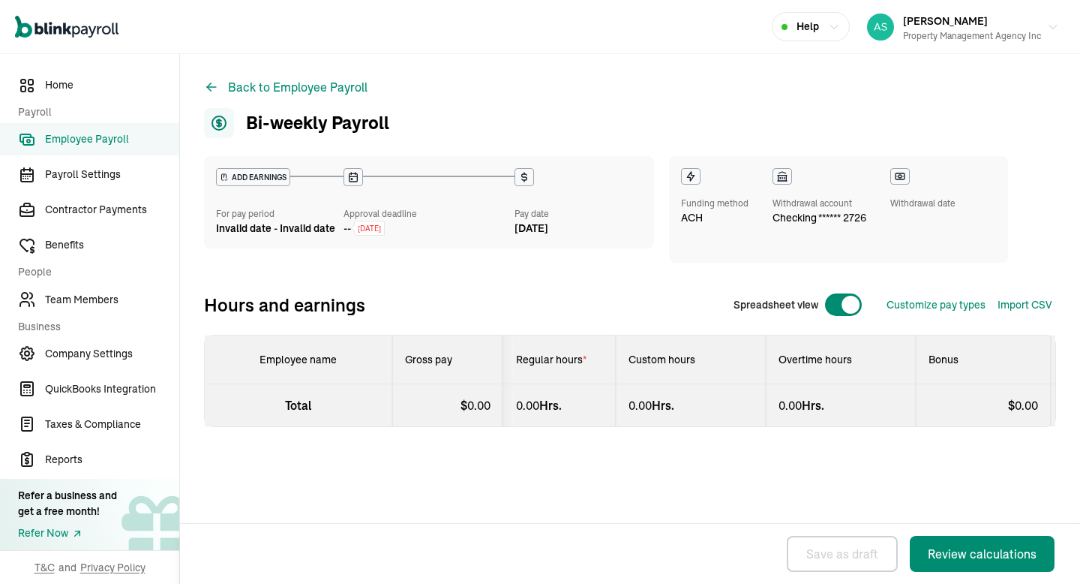
select select "manual"
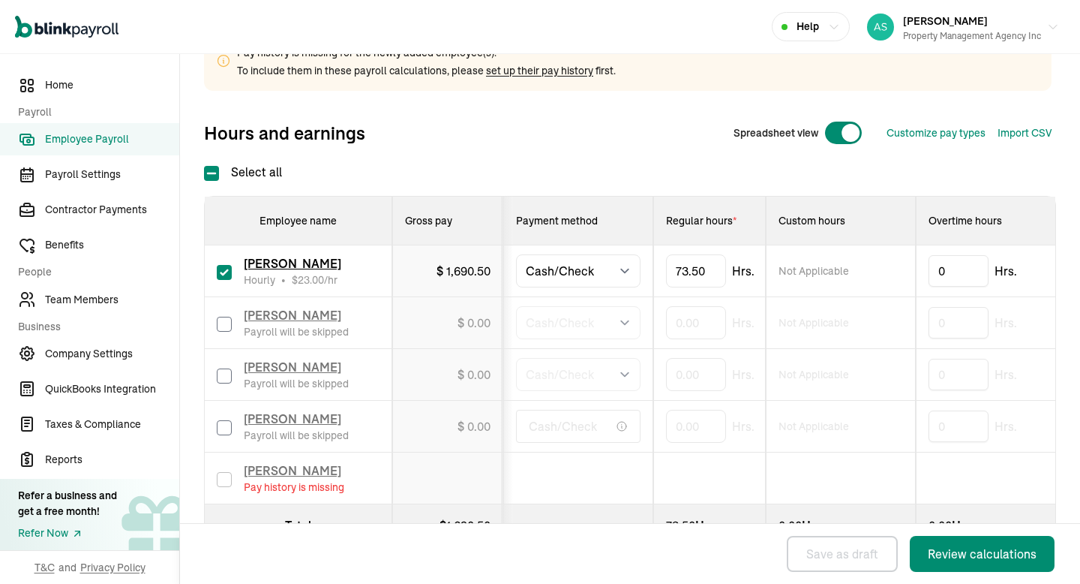
scroll to position [305, 0]
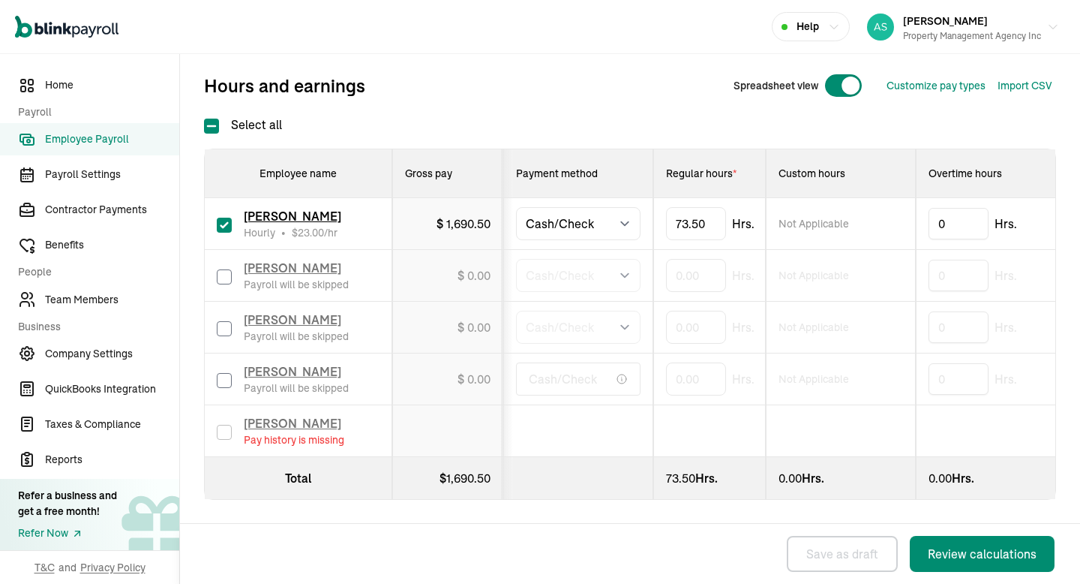
click at [227, 227] on input "checkbox" at bounding box center [224, 225] width 15 height 15
checkbox input "false"
type input "0.00"
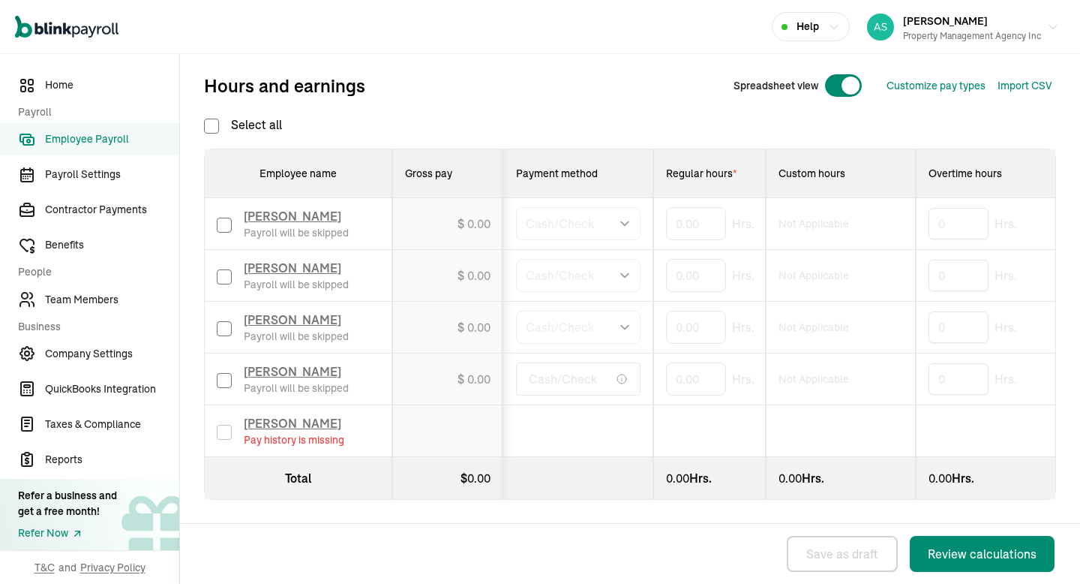
click at [288, 410] on td "[PERSON_NAME] Pay history is missing" at bounding box center [299, 431] width 188 height 52
click at [288, 416] on span "[PERSON_NAME]" at bounding box center [293, 423] width 98 height 15
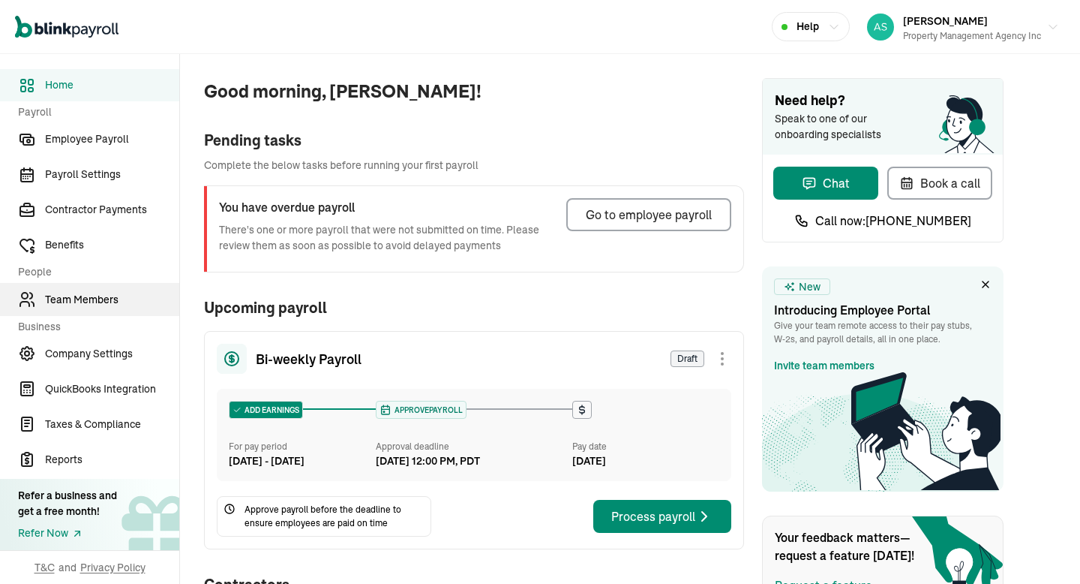
click at [83, 292] on span "Team Members" at bounding box center [112, 300] width 134 height 16
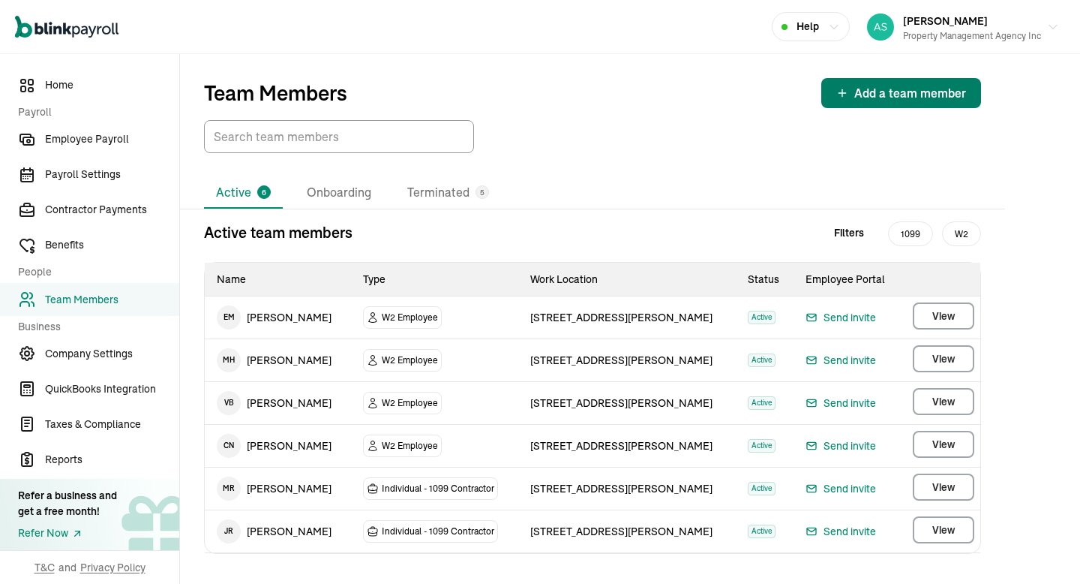
click at [854, 94] on div "Add a team member" at bounding box center [902, 93] width 130 height 18
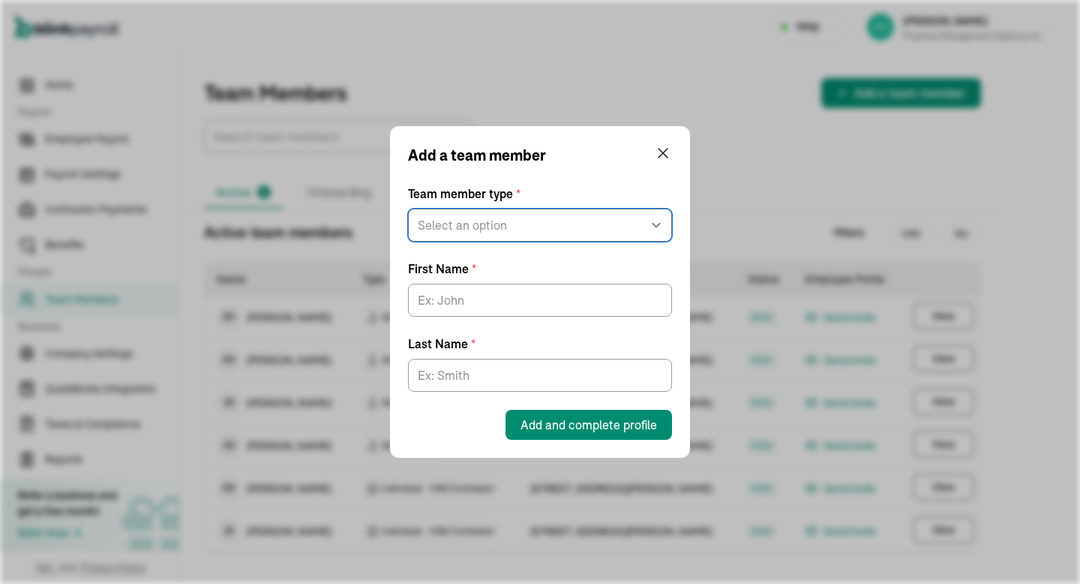
click at [504, 224] on select "Select an option W2 Employee Individual - 1099 [DEMOGRAPHIC_DATA] Business - 10…" at bounding box center [540, 225] width 264 height 33
select select "employee"
click at [408, 209] on select "Select an option W2 Employee Individual - 1099 [DEMOGRAPHIC_DATA] Business - 10…" at bounding box center [540, 225] width 264 height 33
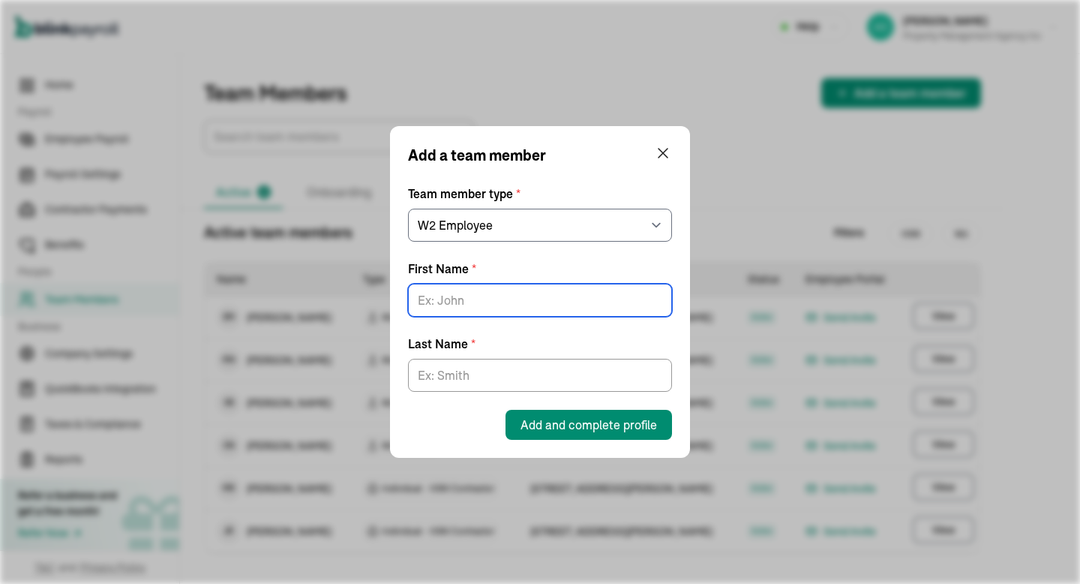
click at [484, 296] on input "First Name *" at bounding box center [540, 300] width 264 height 33
type input "Mirwais"
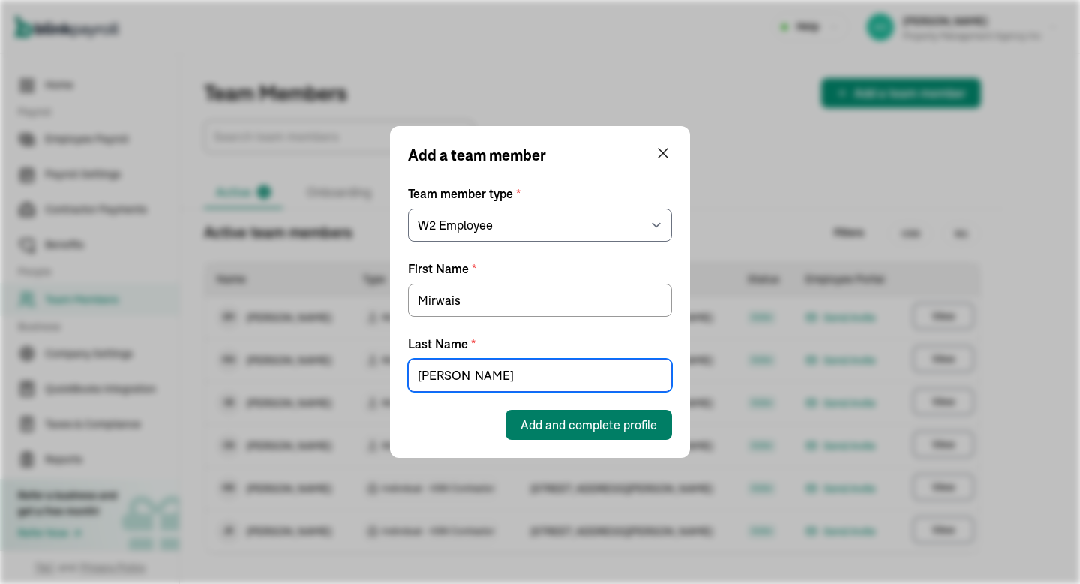
type input "[PERSON_NAME]"
click at [556, 429] on span "Add and complete profile" at bounding box center [589, 425] width 137 height 18
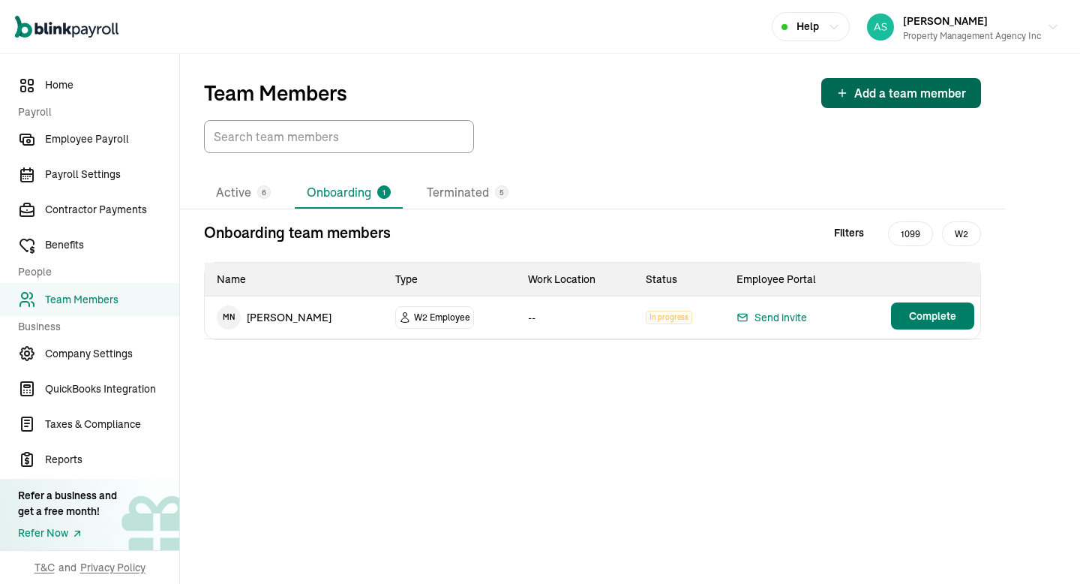
click at [936, 324] on button "Complete" at bounding box center [932, 315] width 83 height 27
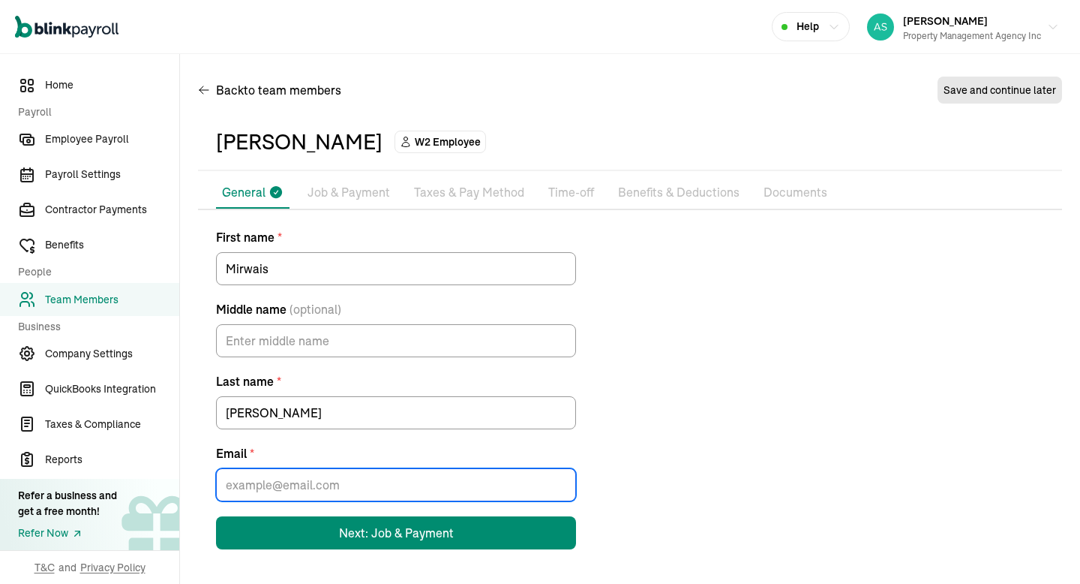
click at [356, 473] on input "Email *" at bounding box center [396, 484] width 360 height 33
paste input "[EMAIL_ADDRESS][DOMAIN_NAME]"
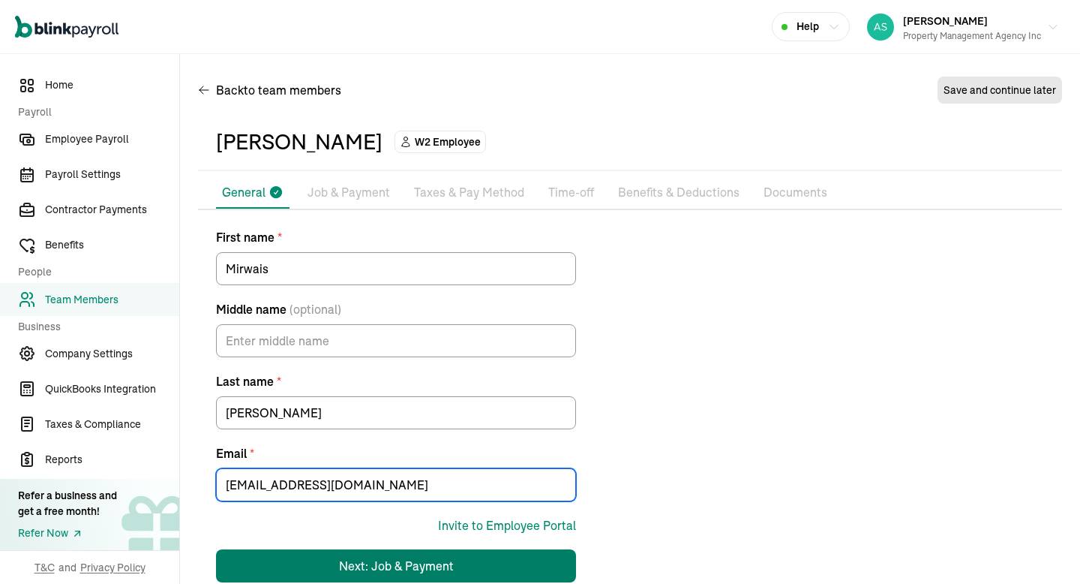
type input "[EMAIL_ADDRESS][DOMAIN_NAME]"
click at [443, 563] on div "Next: Job & Payment" at bounding box center [396, 566] width 115 height 18
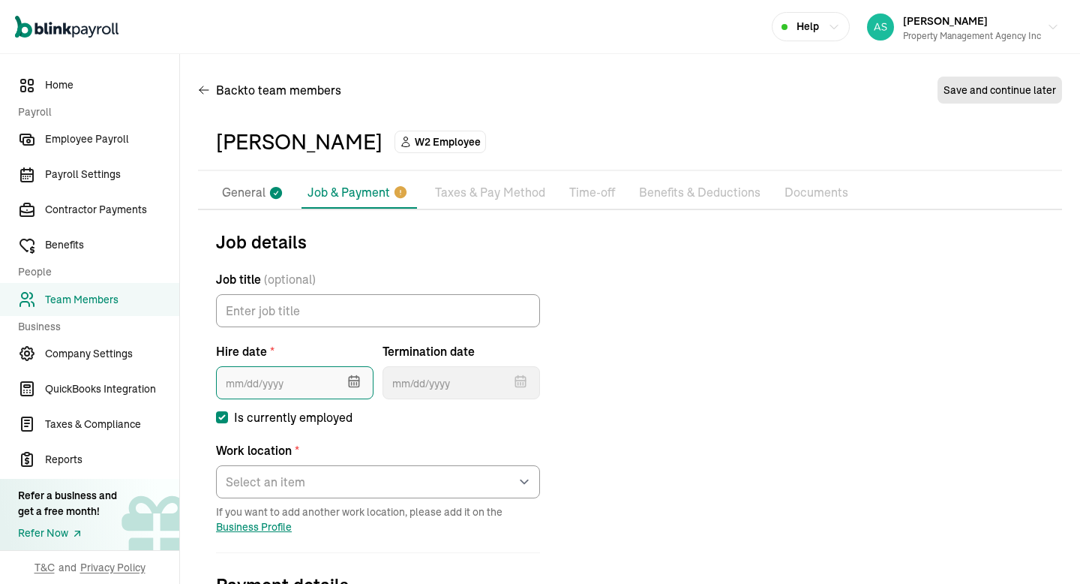
click at [278, 383] on input "text" at bounding box center [295, 382] width 158 height 33
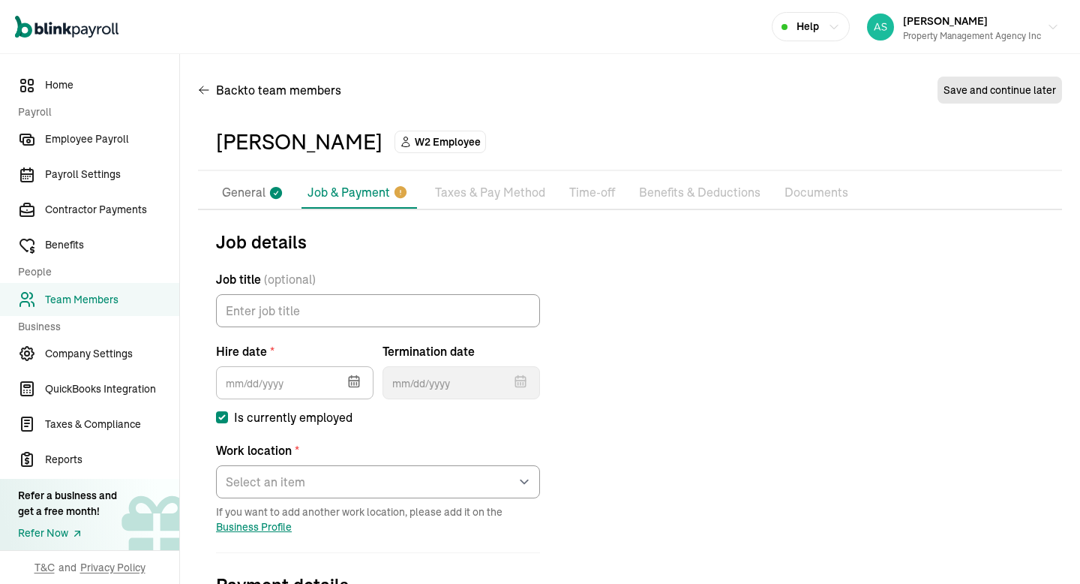
scroll to position [104, 0]
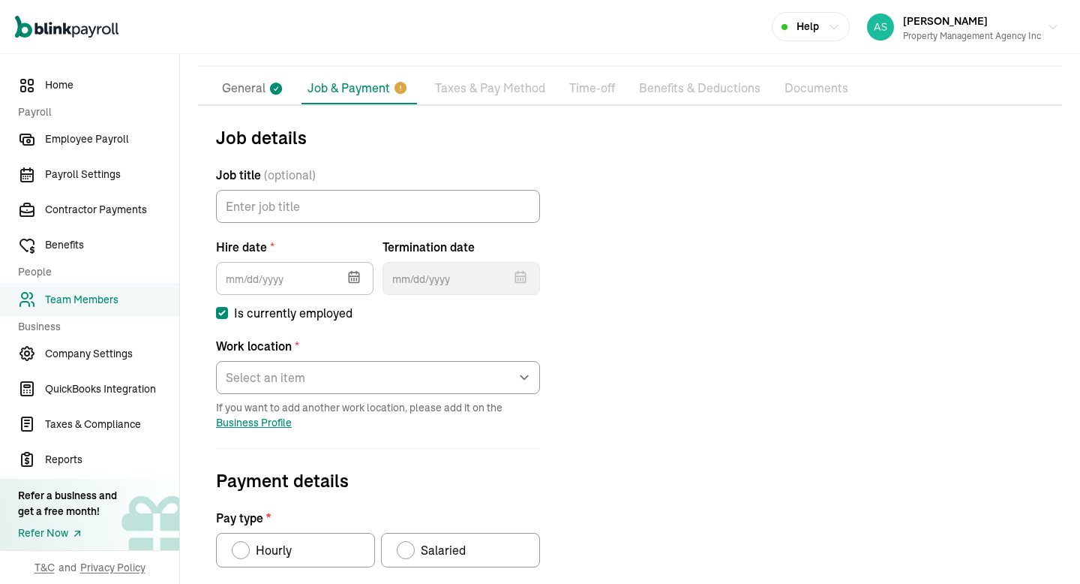
click at [359, 272] on icon "button" at bounding box center [354, 276] width 15 height 15
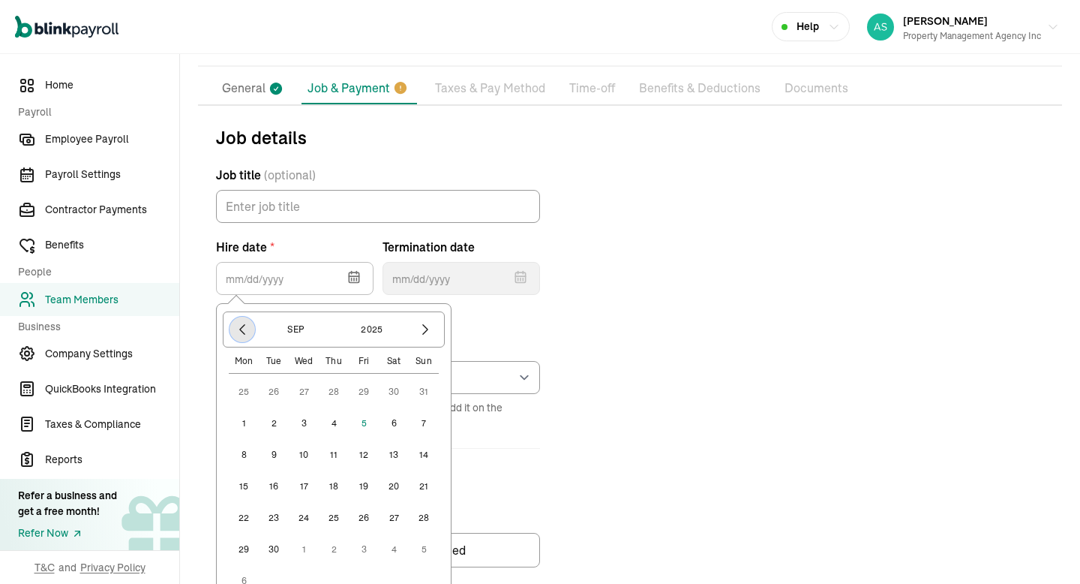
click at [242, 318] on button "button" at bounding box center [243, 330] width 26 height 26
click at [364, 389] on button "1" at bounding box center [364, 392] width 30 height 30
type input "[DATE]"
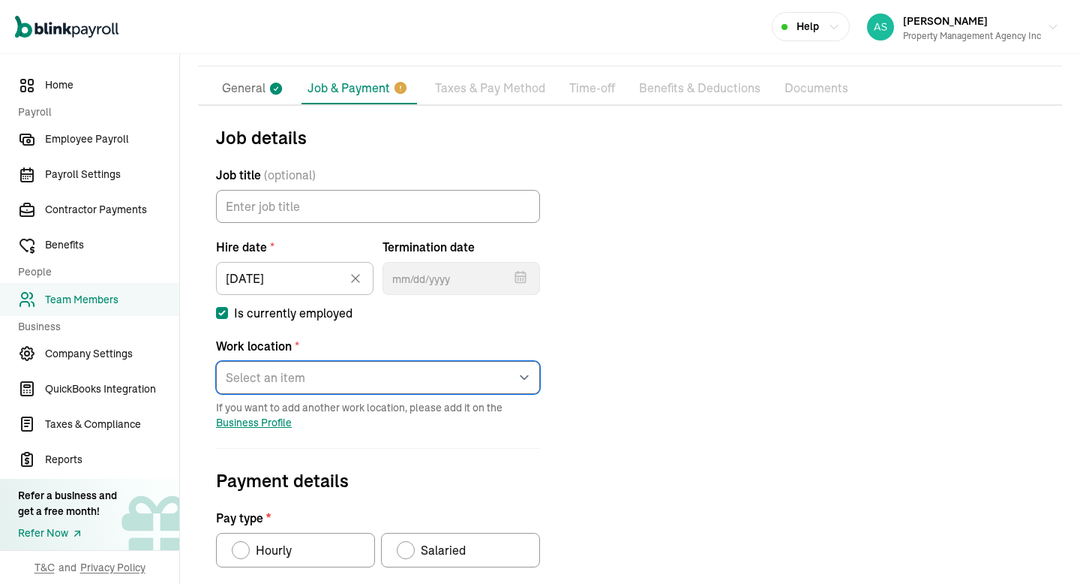
click at [302, 377] on select "Select an item [STREET_ADDRESS][GEOGRAPHIC_DATA][PERSON_NAME] from home" at bounding box center [378, 377] width 324 height 33
select select "[STREET_ADDRESS][PERSON_NAME]"
click at [216, 361] on select "Select an item [STREET_ADDRESS][GEOGRAPHIC_DATA][PERSON_NAME] from home" at bounding box center [378, 377] width 324 height 33
click at [395, 316] on label "Is currently employed" at bounding box center [378, 313] width 324 height 18
click at [228, 316] on input "Is currently employed" at bounding box center [222, 313] width 12 height 12
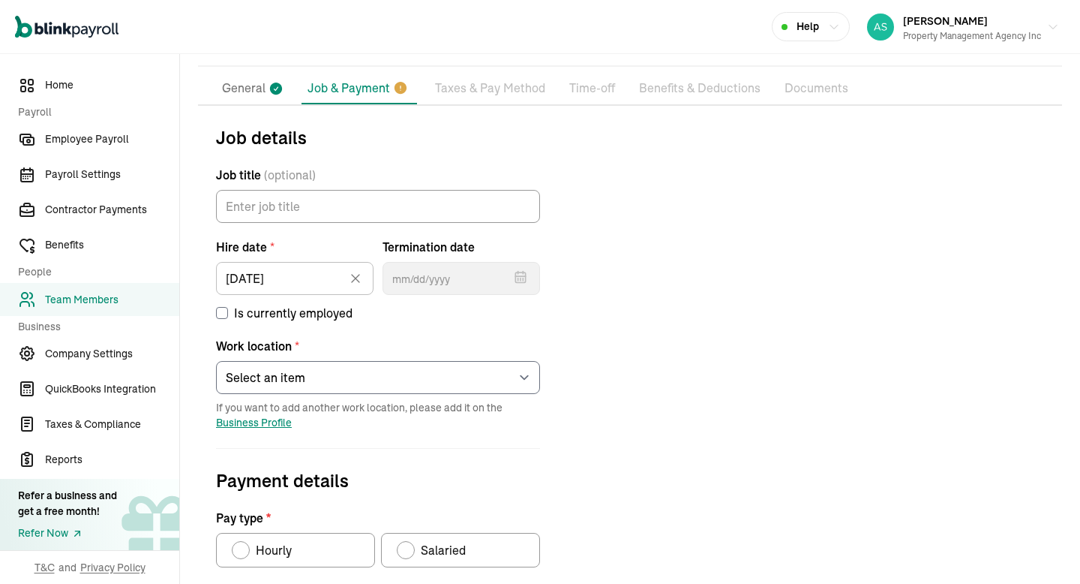
checkbox input "false"
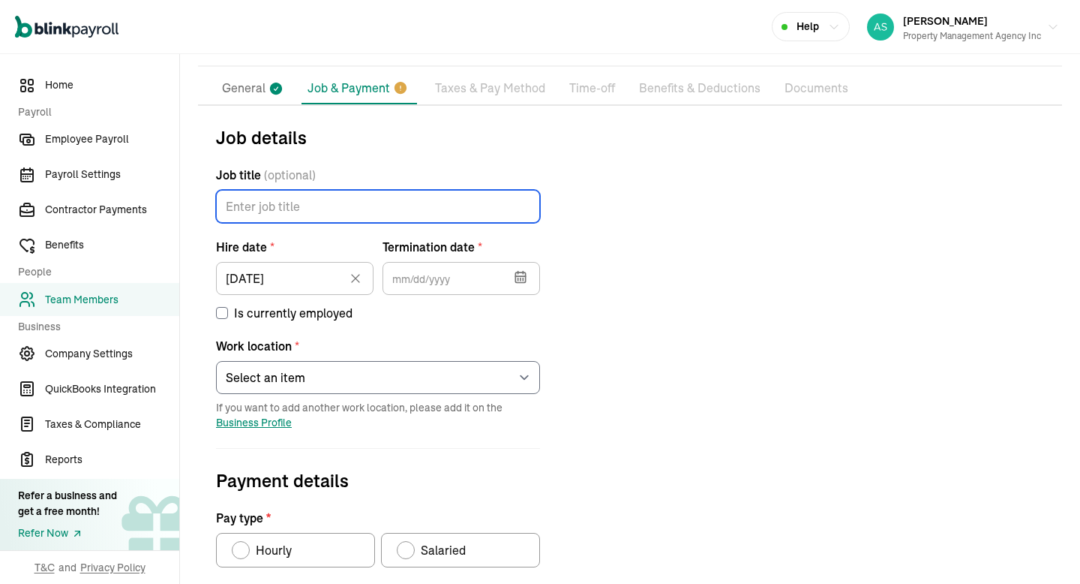
click at [358, 218] on input "Job title (optional)" at bounding box center [378, 206] width 324 height 33
type input "Cleaning Crew"
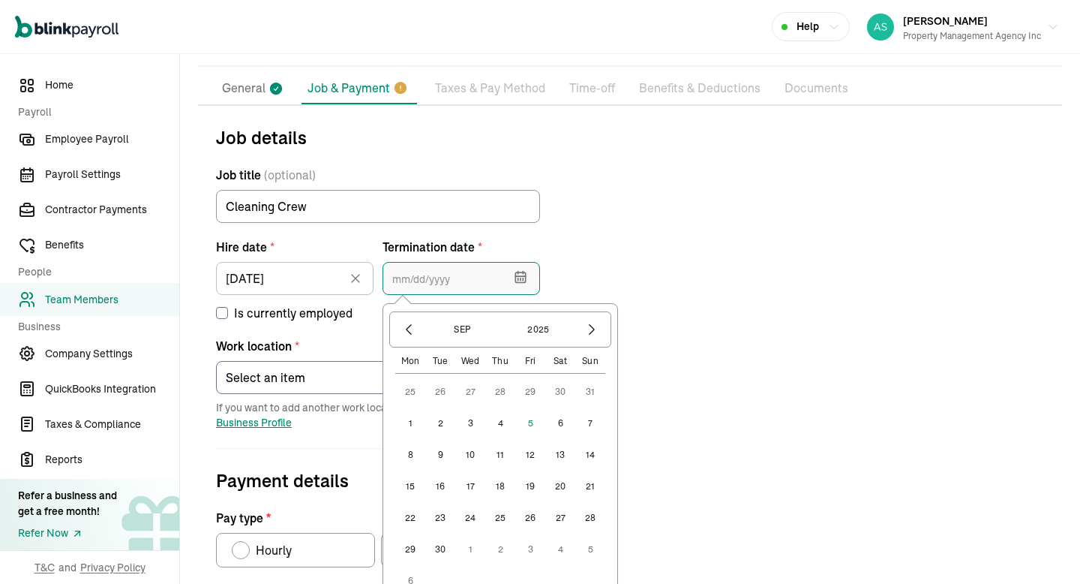
click at [484, 281] on input "text" at bounding box center [462, 278] width 158 height 33
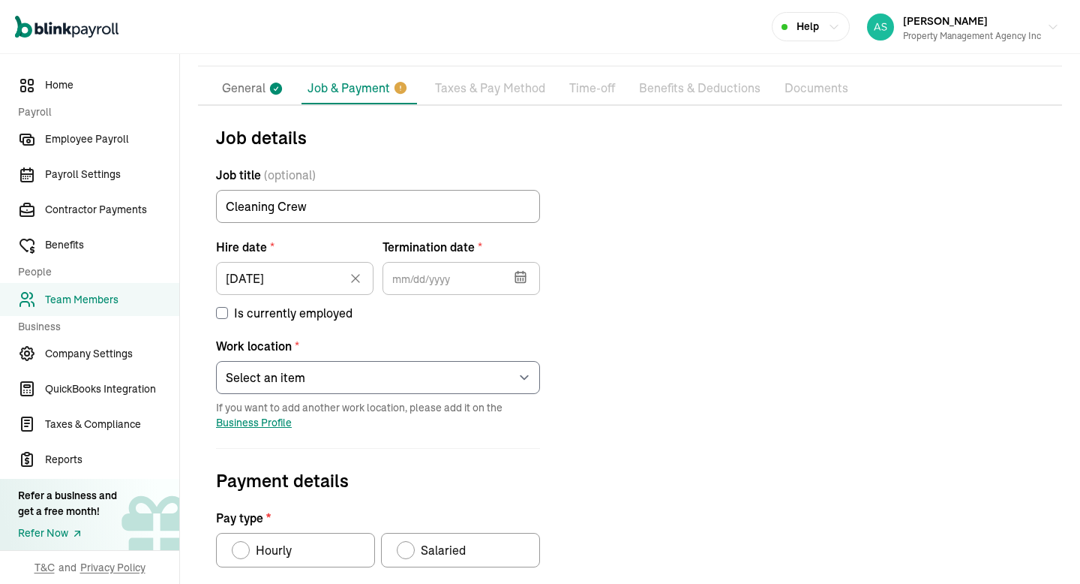
click at [594, 241] on div "Job details Job title (optional) Cleaning Crew Hire date * [DATE] [DATE] Mon Tu…" at bounding box center [630, 519] width 864 height 791
click at [227, 303] on div "Is currently employed" at bounding box center [378, 308] width 324 height 27
click at [224, 314] on input "Is currently employed" at bounding box center [222, 313] width 12 height 12
checkbox input "true"
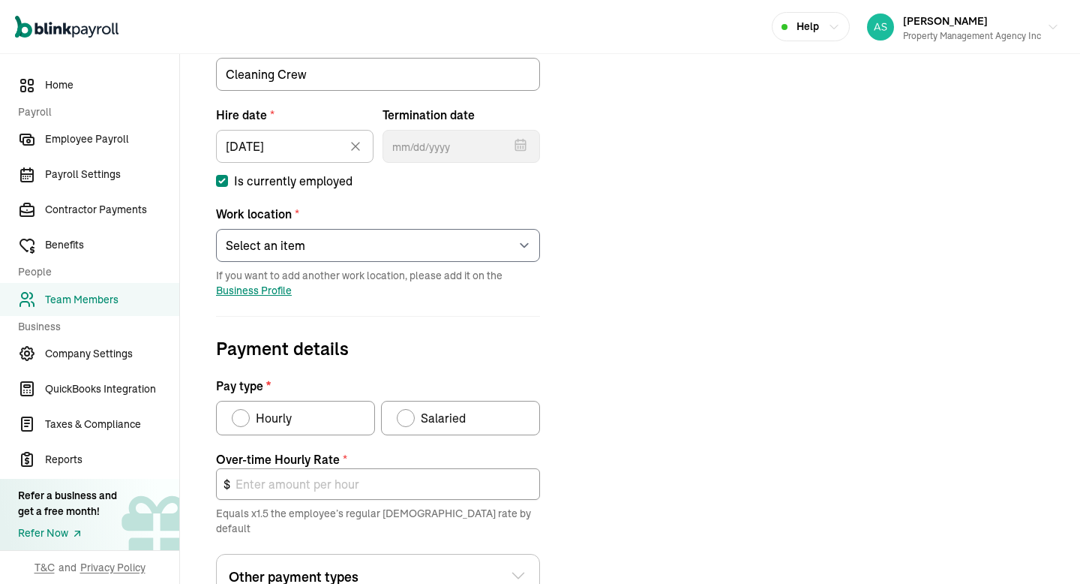
scroll to position [240, 0]
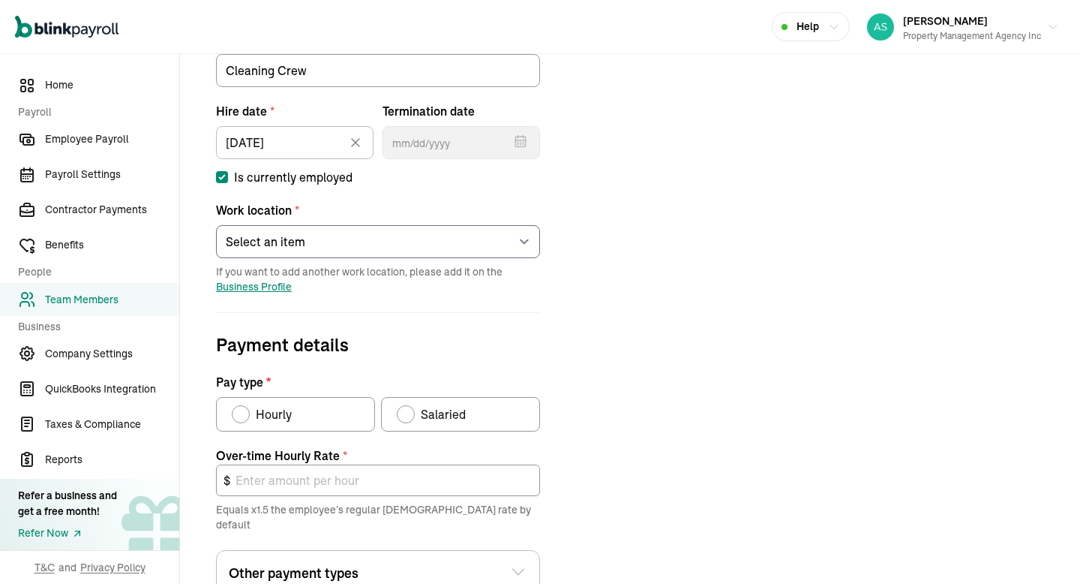
click at [240, 416] on div "Pay type" at bounding box center [241, 414] width 12 height 12
click at [240, 416] on input "Hourly" at bounding box center [237, 410] width 12 height 12
radio input "true"
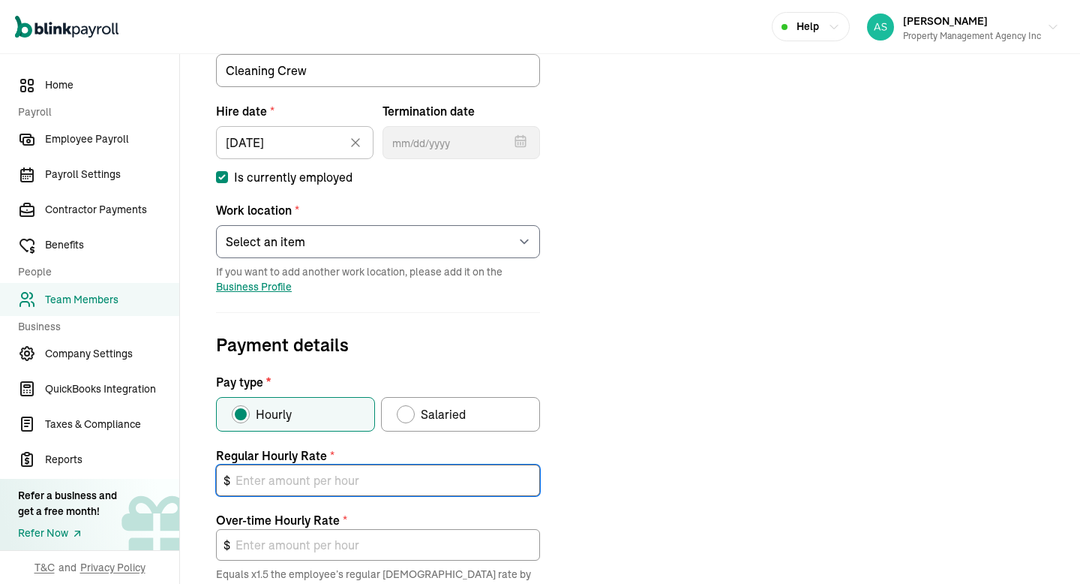
click at [301, 479] on input "text" at bounding box center [378, 480] width 324 height 32
type input "2"
type input "3.00"
type input "20"
type input "30.00"
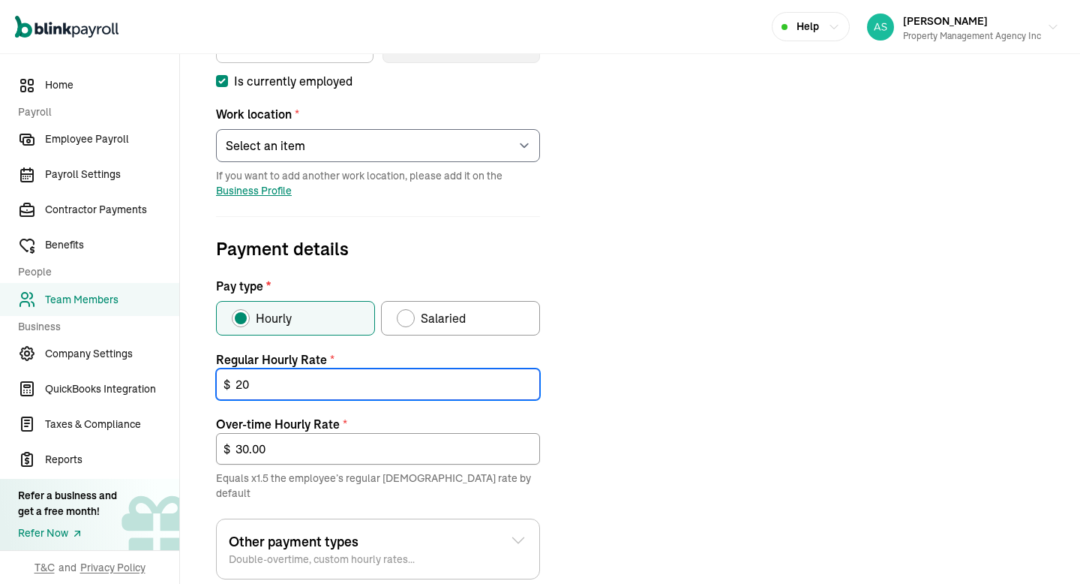
scroll to position [374, 0]
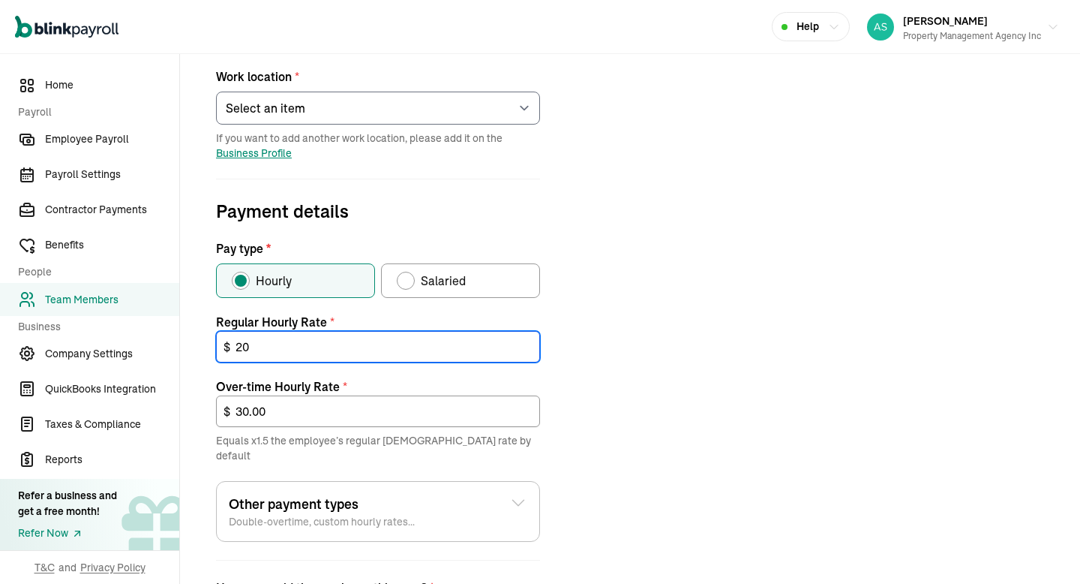
type input "2"
type input "3.00"
type input "25"
type input "37.50"
type input "25"
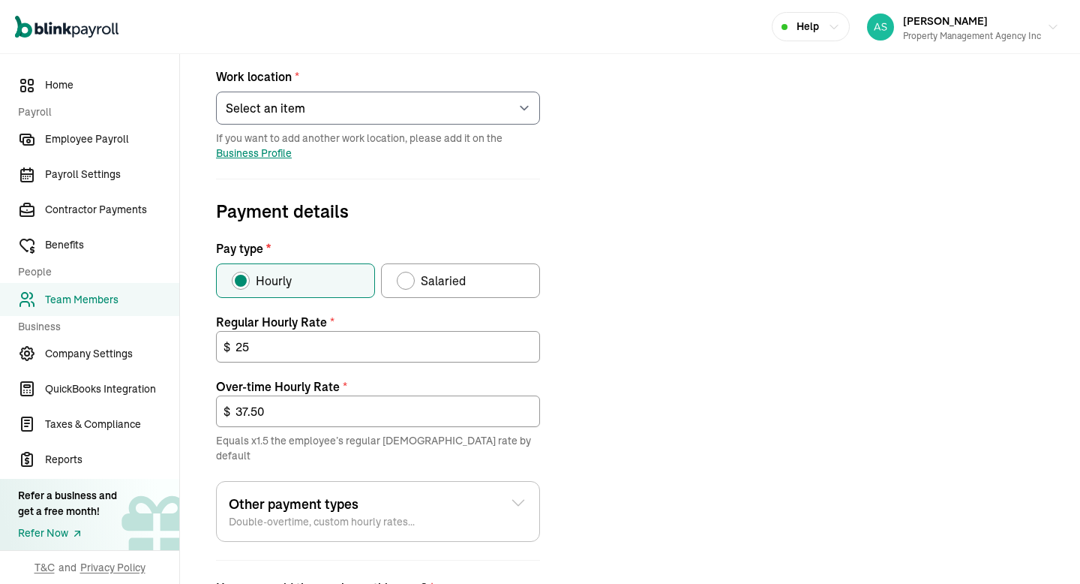
click at [608, 308] on div "Job details Job title (optional) Cleaning Crew Hire date * [DATE] [DATE] Mon Tu…" at bounding box center [630, 281] width 864 height 855
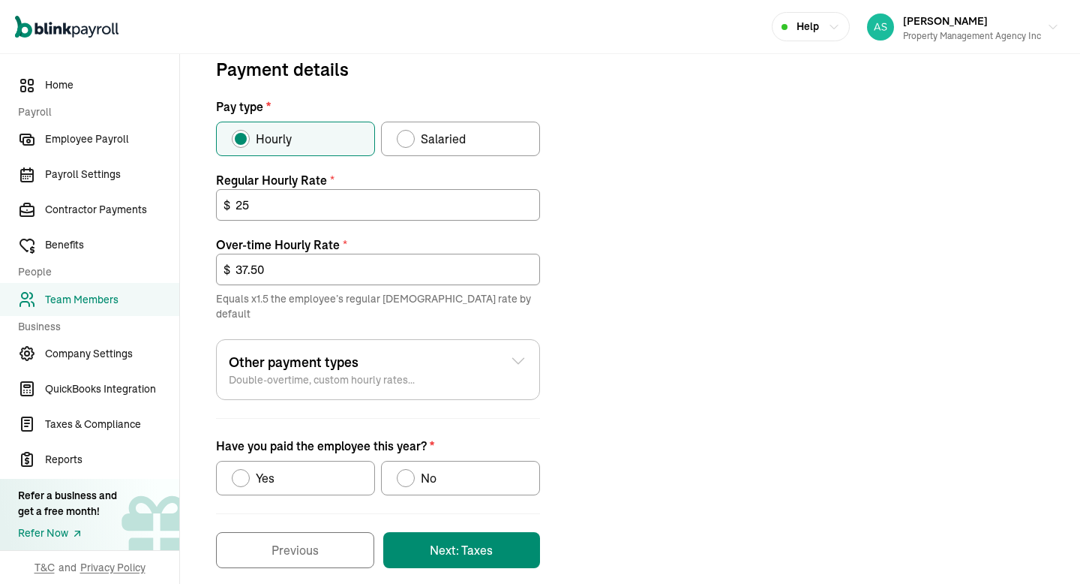
scroll to position [518, 0]
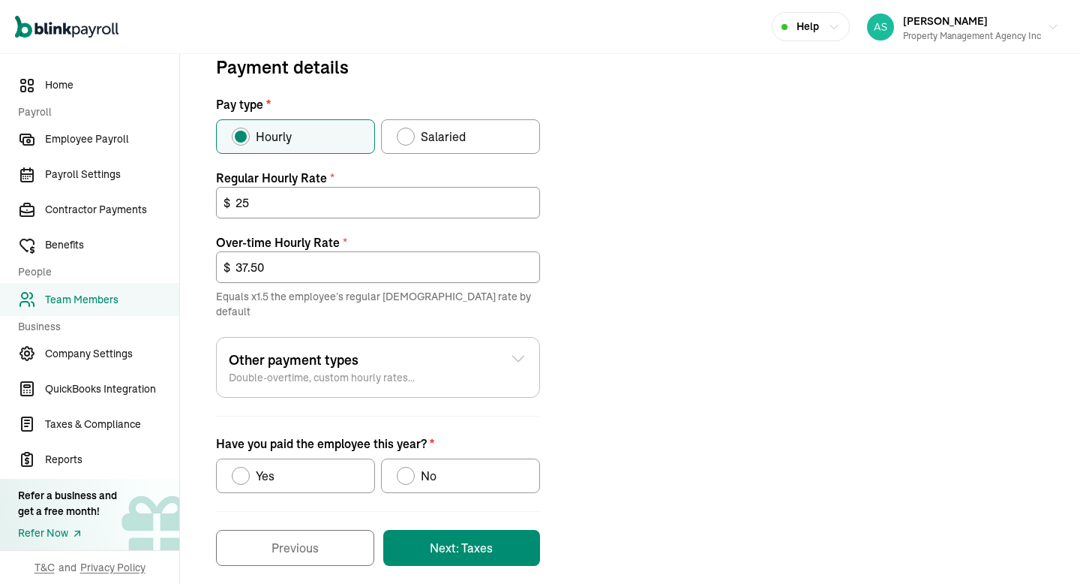
click at [280, 458] on label "Yes" at bounding box center [295, 475] width 159 height 35
click at [243, 466] on input "Yes" at bounding box center [237, 472] width 12 height 12
radio input "true"
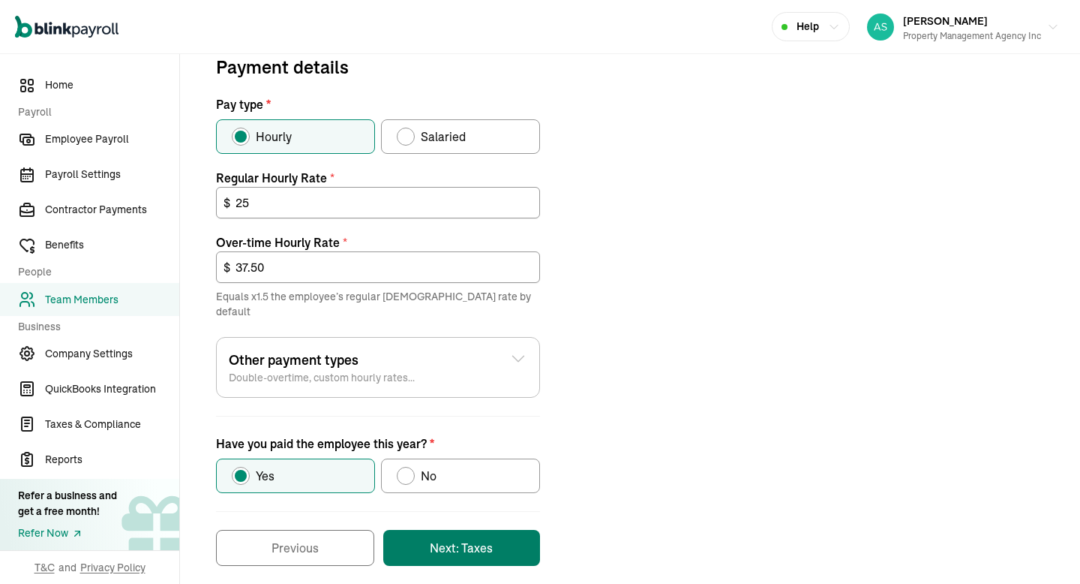
click at [423, 530] on button "Next: Taxes" at bounding box center [461, 548] width 157 height 36
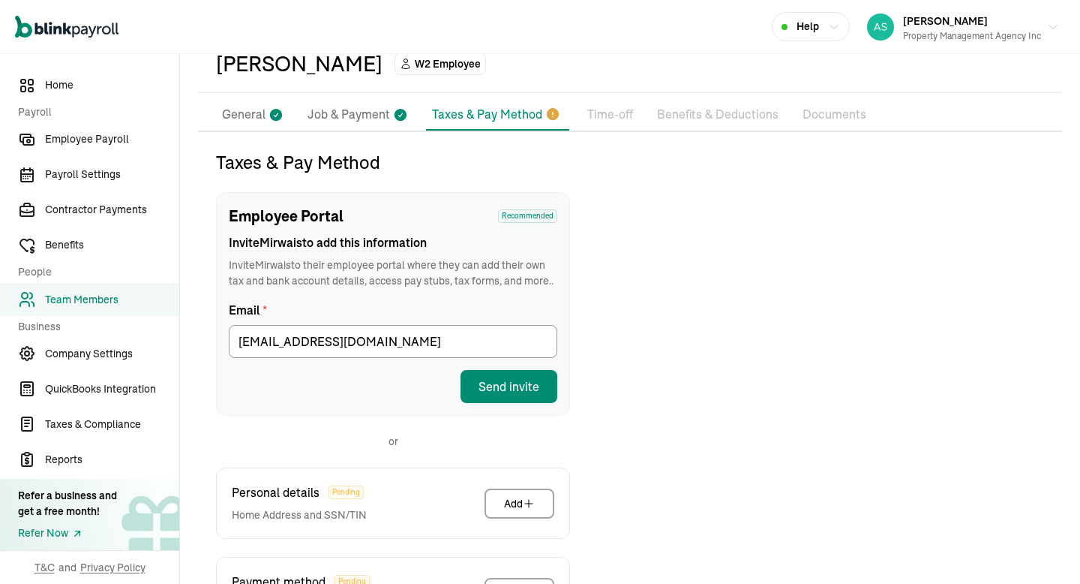
scroll to position [76, 0]
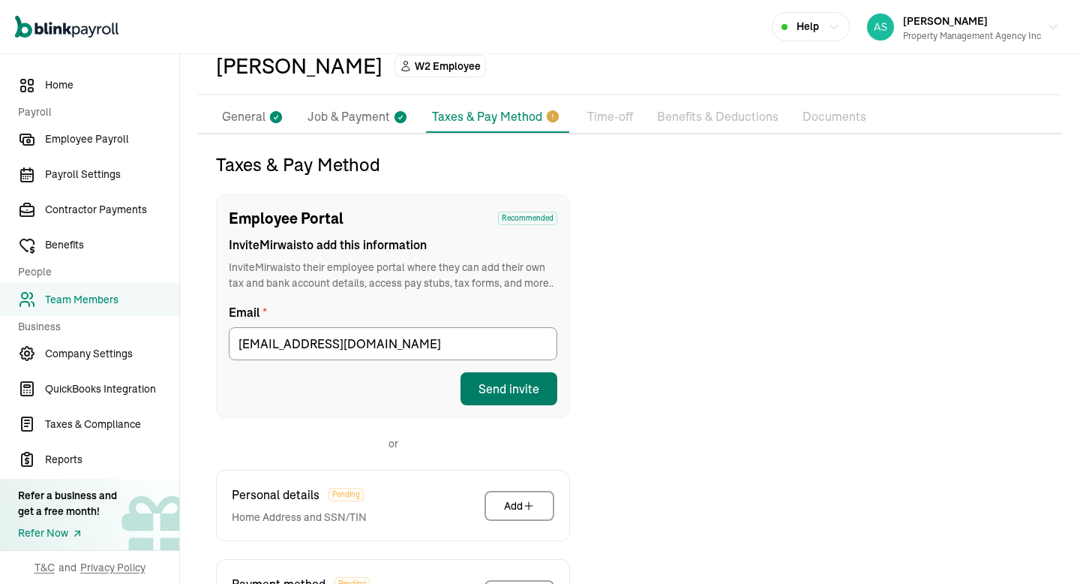
click at [507, 398] on button "Send invite" at bounding box center [509, 388] width 97 height 33
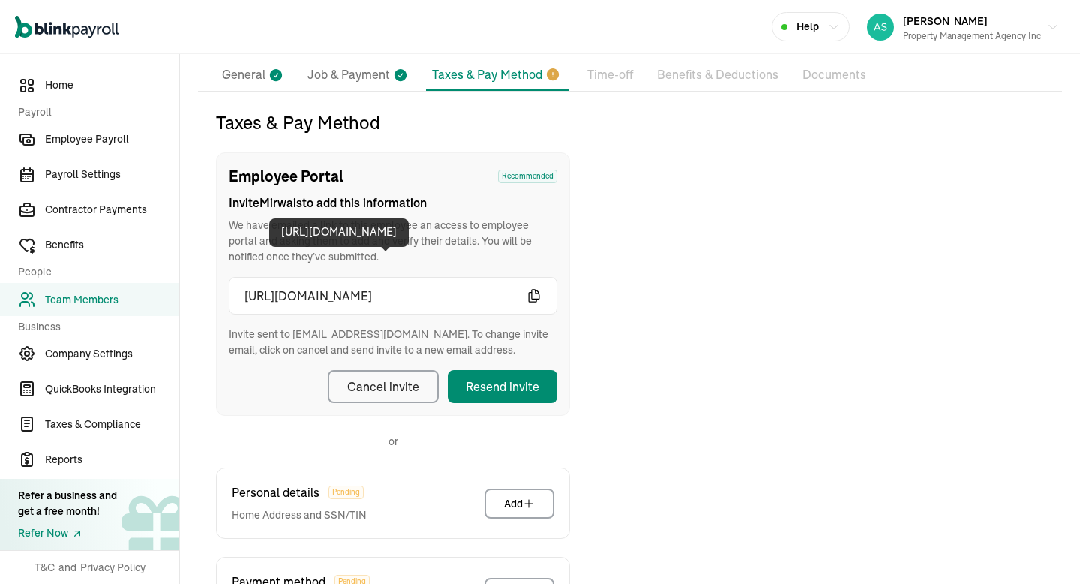
scroll to position [105, 0]
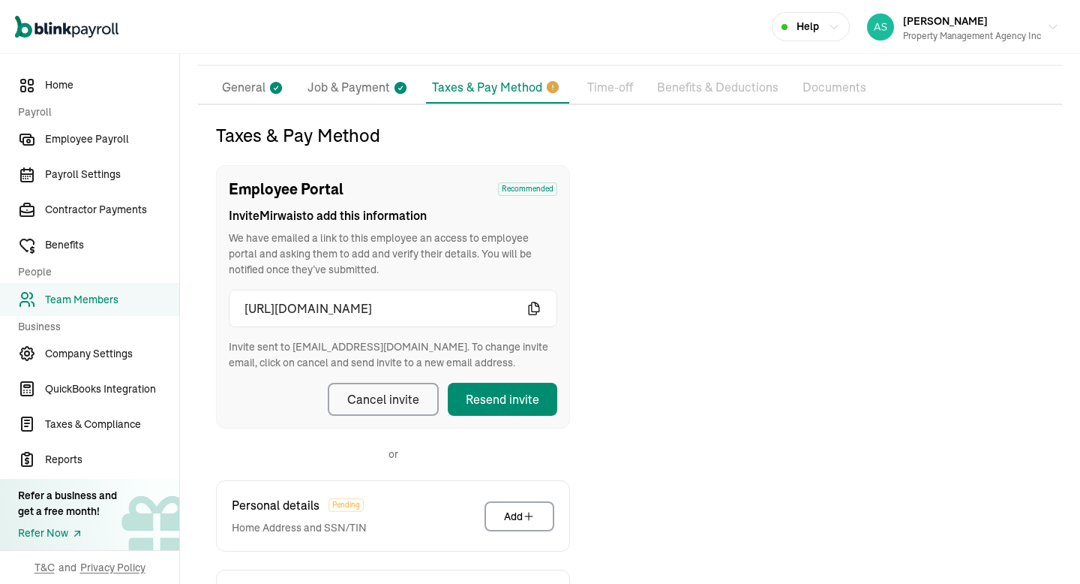
click at [261, 89] on p "General" at bounding box center [244, 88] width 44 height 20
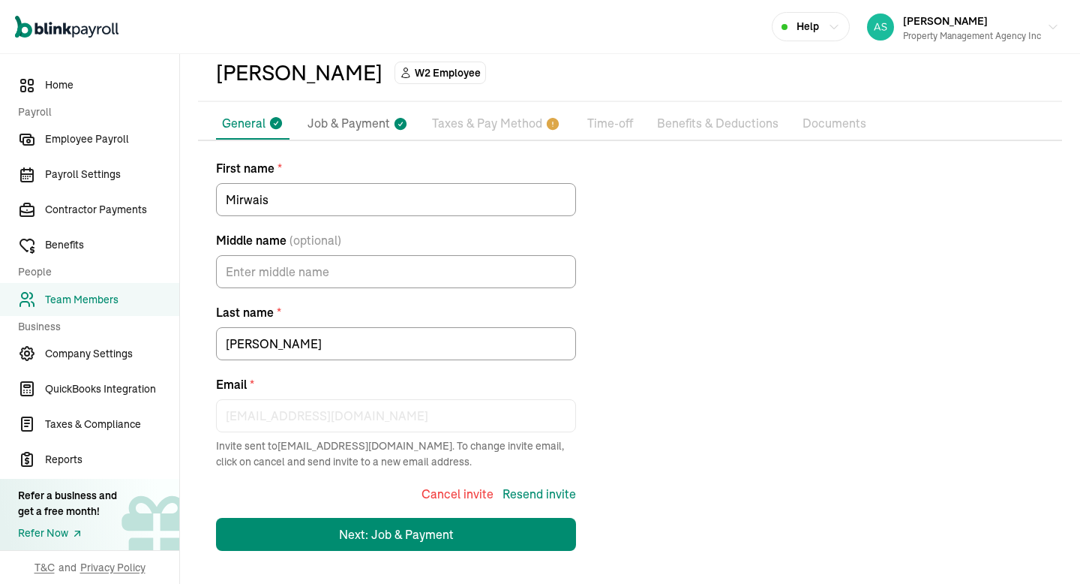
scroll to position [69, 0]
click at [476, 497] on div "Cancel invite" at bounding box center [458, 494] width 72 height 18
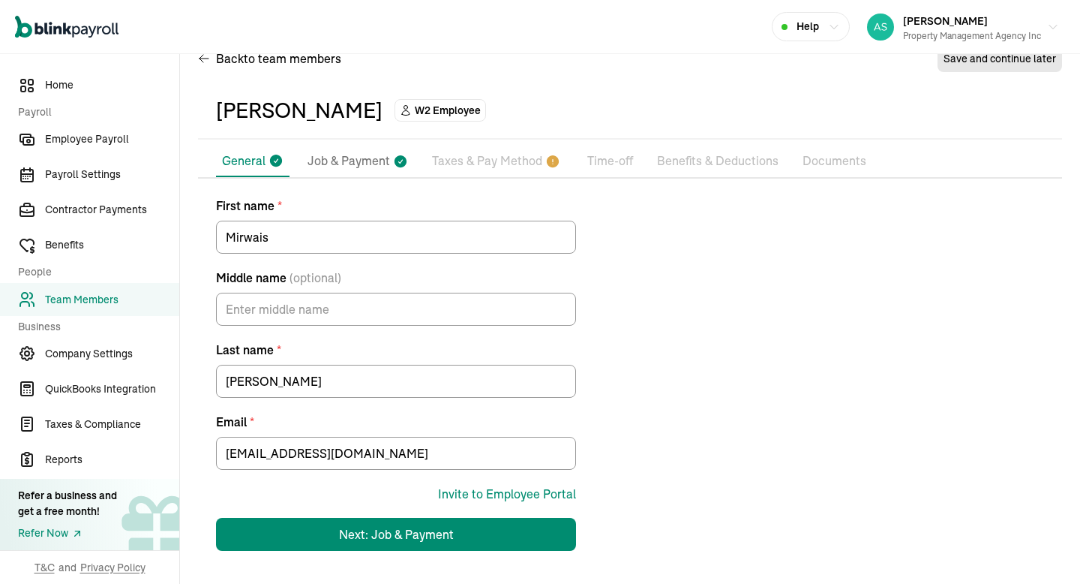
scroll to position [32, 0]
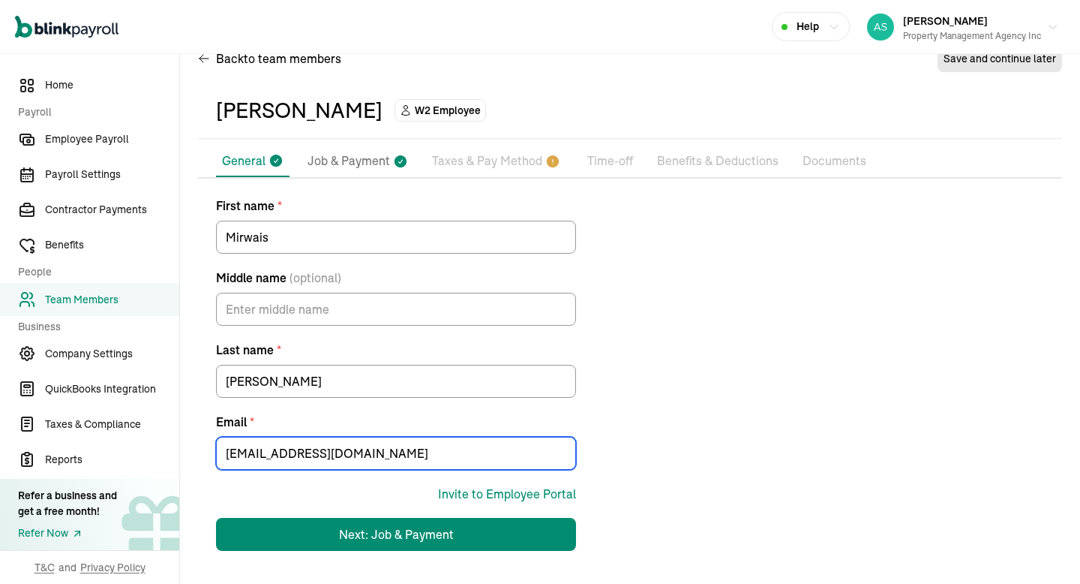
click at [275, 452] on input "[EMAIL_ADDRESS][DOMAIN_NAME]" at bounding box center [396, 453] width 360 height 33
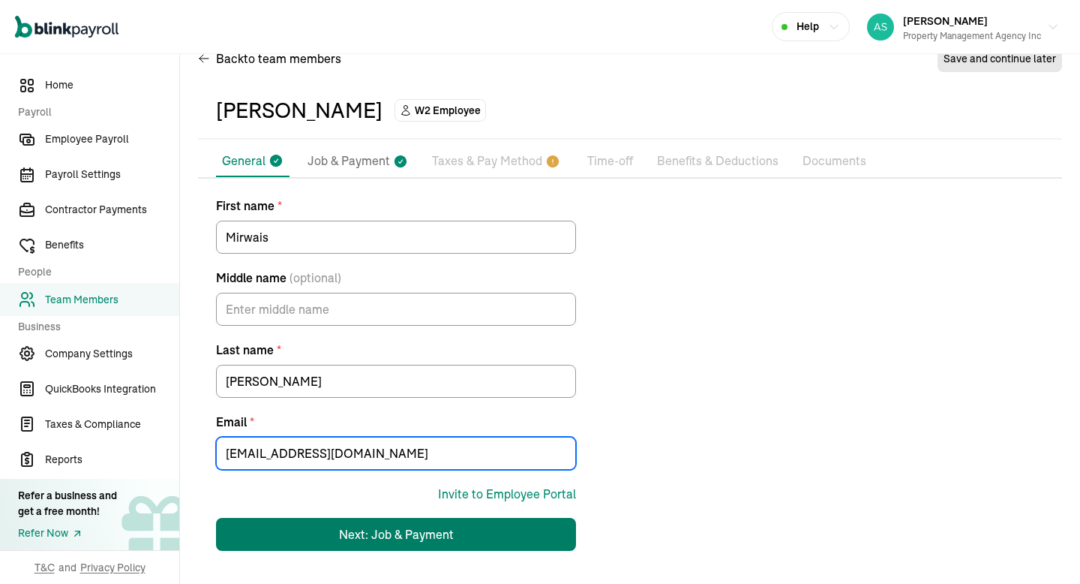
type input "[EMAIL_ADDRESS][DOMAIN_NAME]"
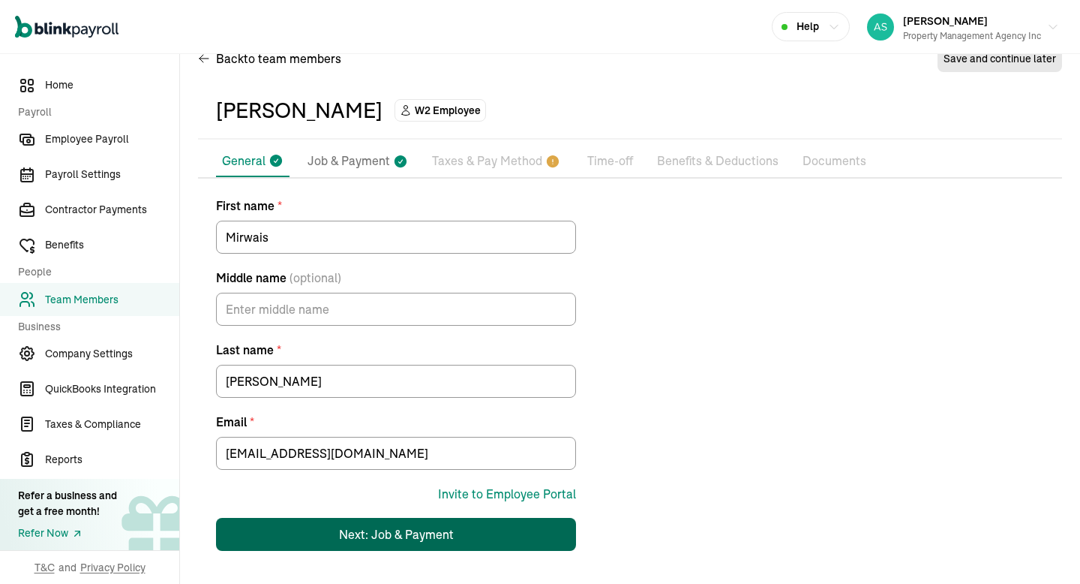
click at [453, 520] on button "Next: Job & Payment" at bounding box center [396, 534] width 360 height 33
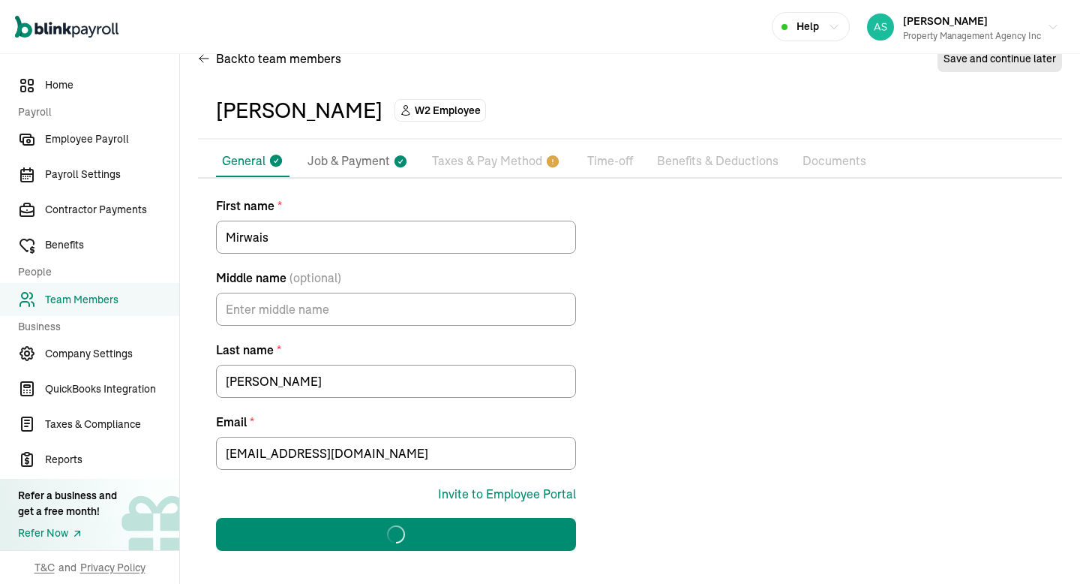
select select "[STREET_ADDRESS][PERSON_NAME]"
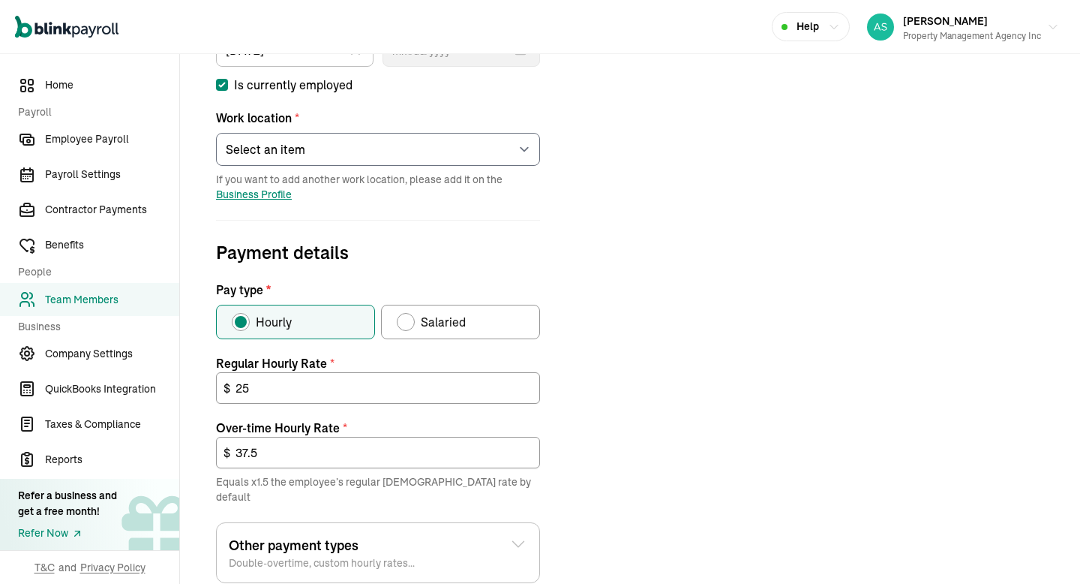
scroll to position [518, 0]
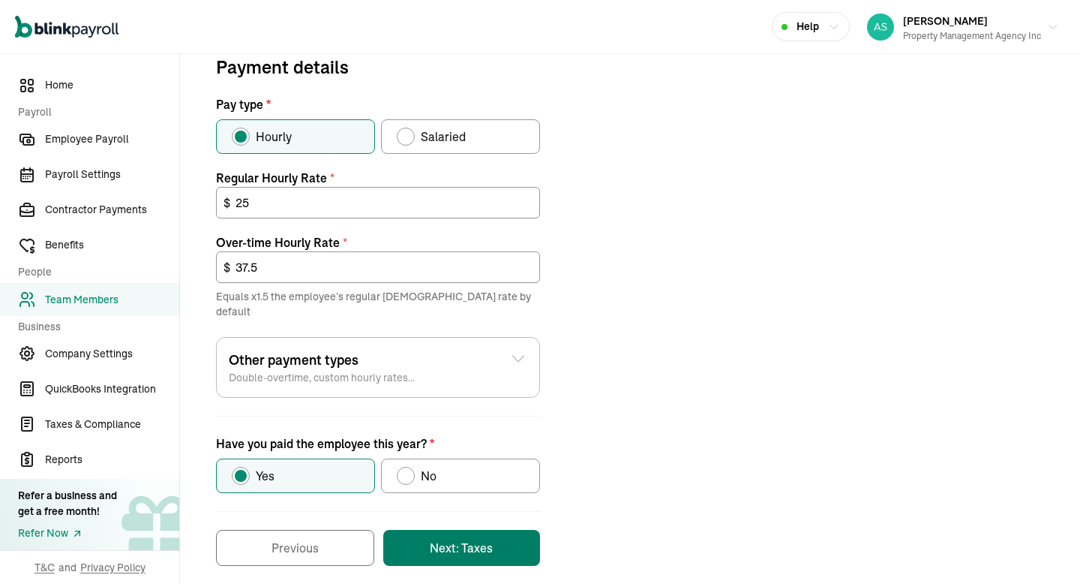
click at [462, 530] on button "Next: Taxes" at bounding box center [461, 548] width 157 height 36
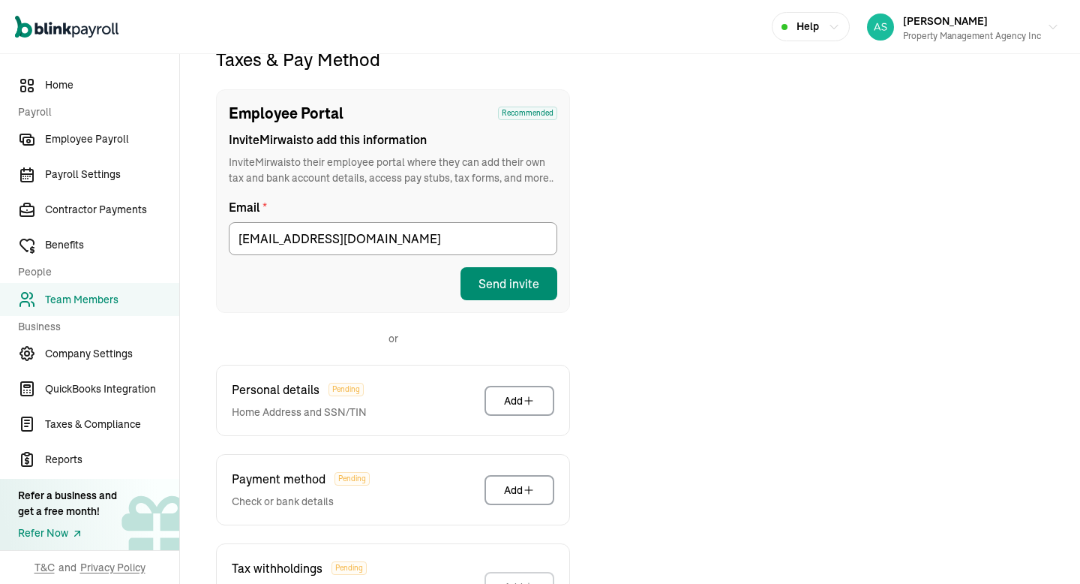
scroll to position [177, 0]
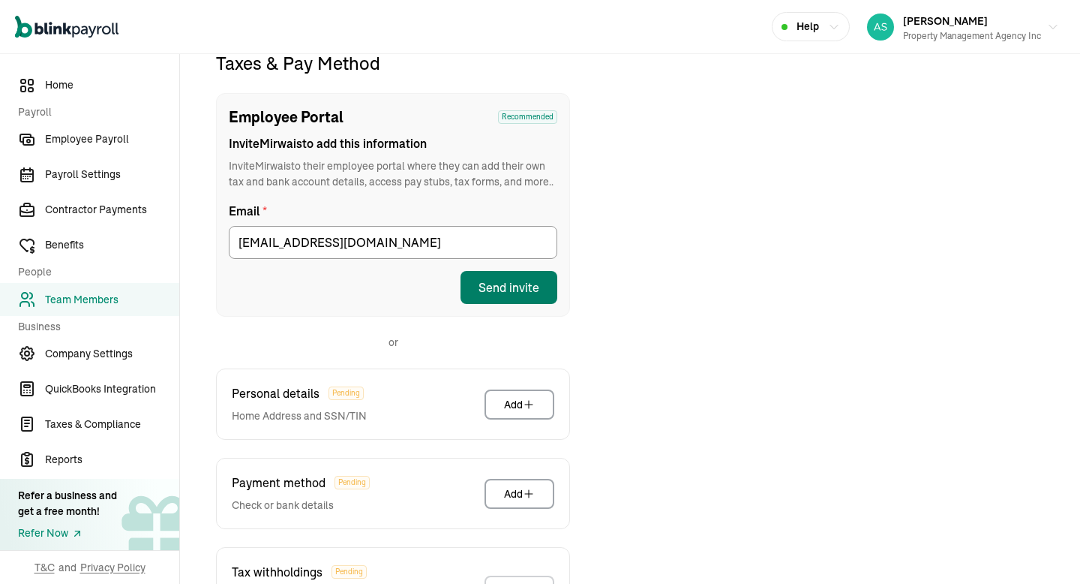
click at [500, 300] on button "Send invite" at bounding box center [509, 287] width 97 height 33
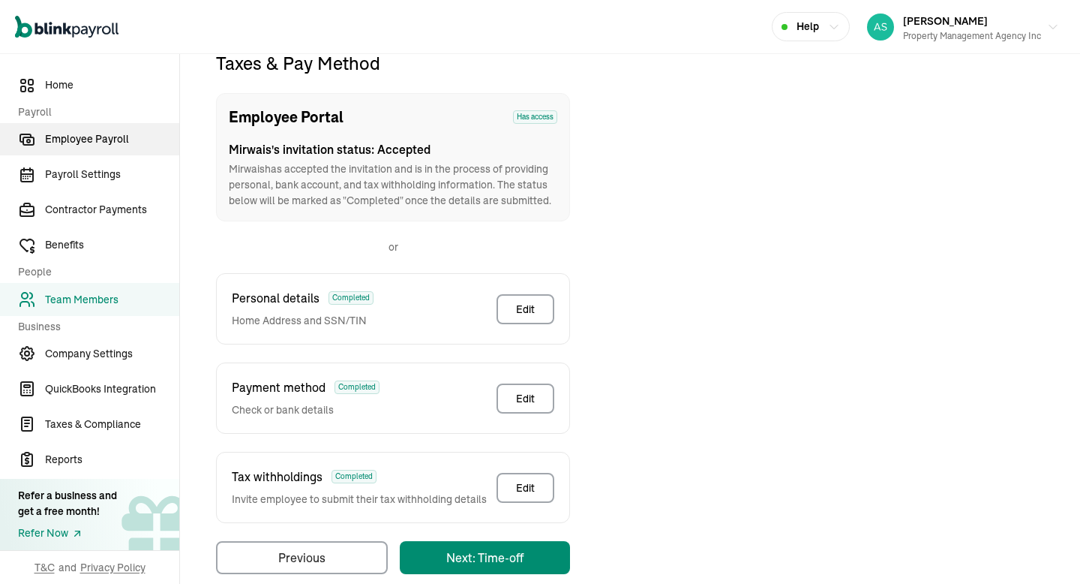
click at [110, 129] on link "Employee Payroll" at bounding box center [89, 139] width 179 height 32
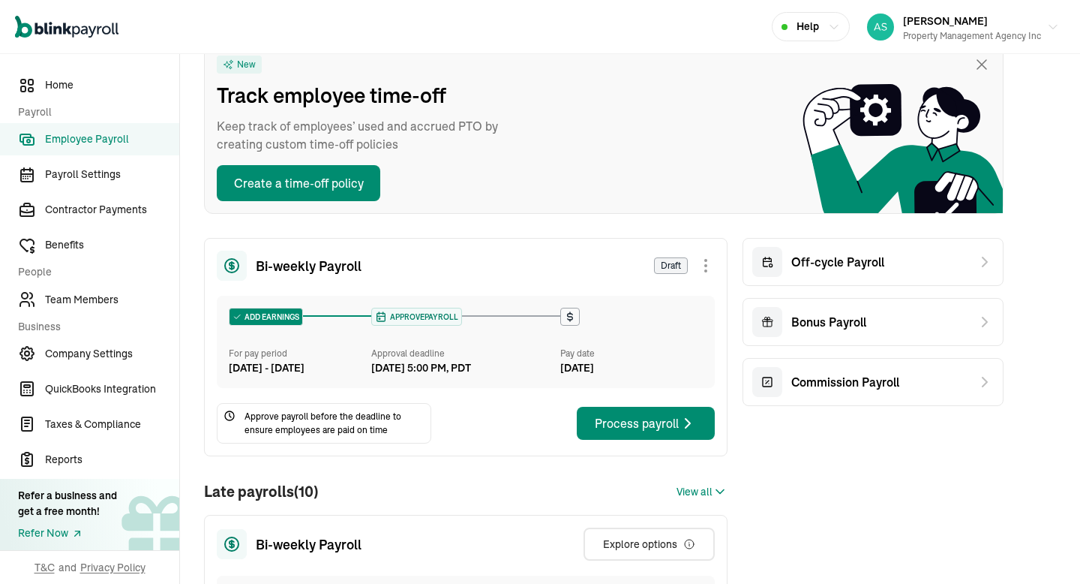
click at [494, 410] on div "Bi-weekly Payroll Draft ADD EARNINGS For pay period [DATE] - [DATE] APPROVE PAY…" at bounding box center [466, 347] width 524 height 218
click at [627, 440] on button "Process payroll" at bounding box center [646, 423] width 138 height 33
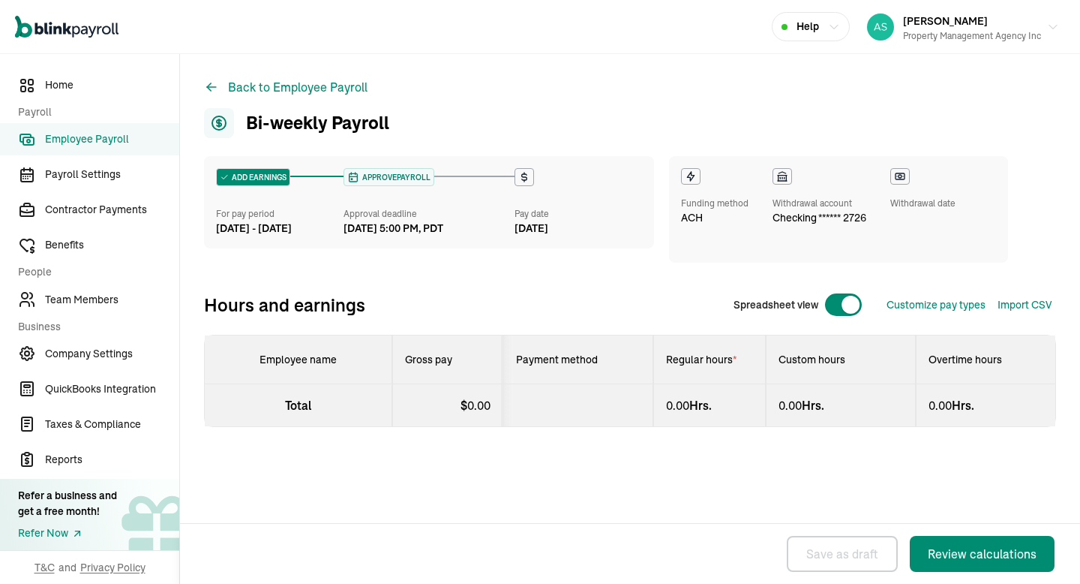
select select "manual"
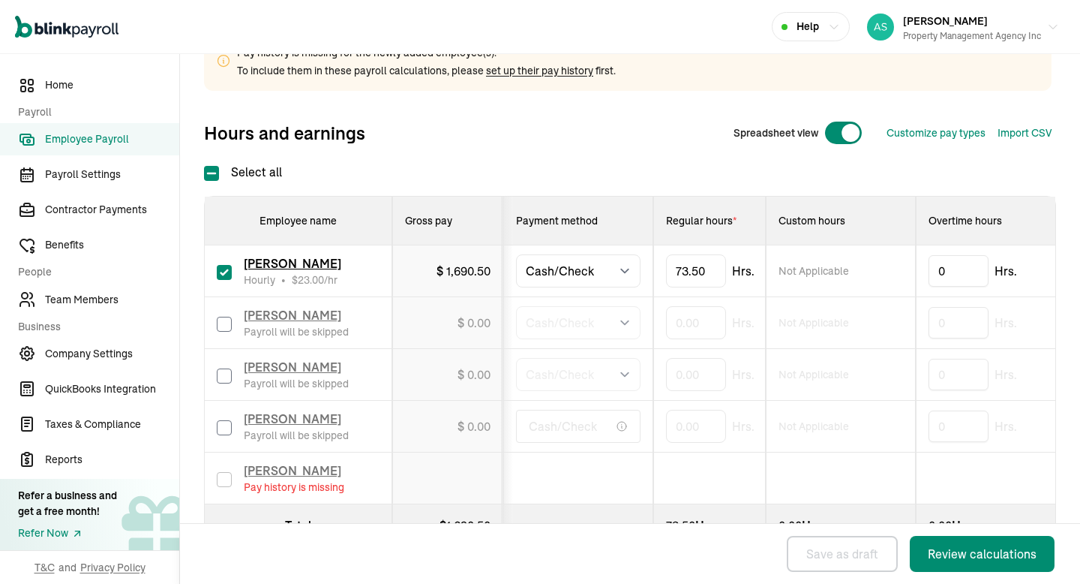
scroll to position [305, 0]
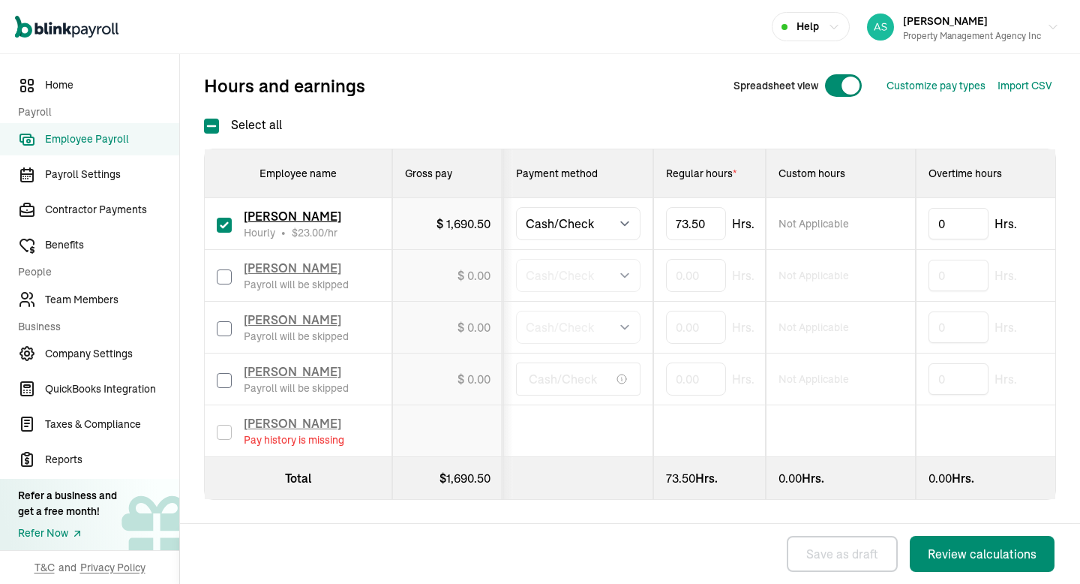
click at [227, 227] on input "checkbox" at bounding box center [224, 225] width 15 height 15
checkbox input "false"
type input "0.00"
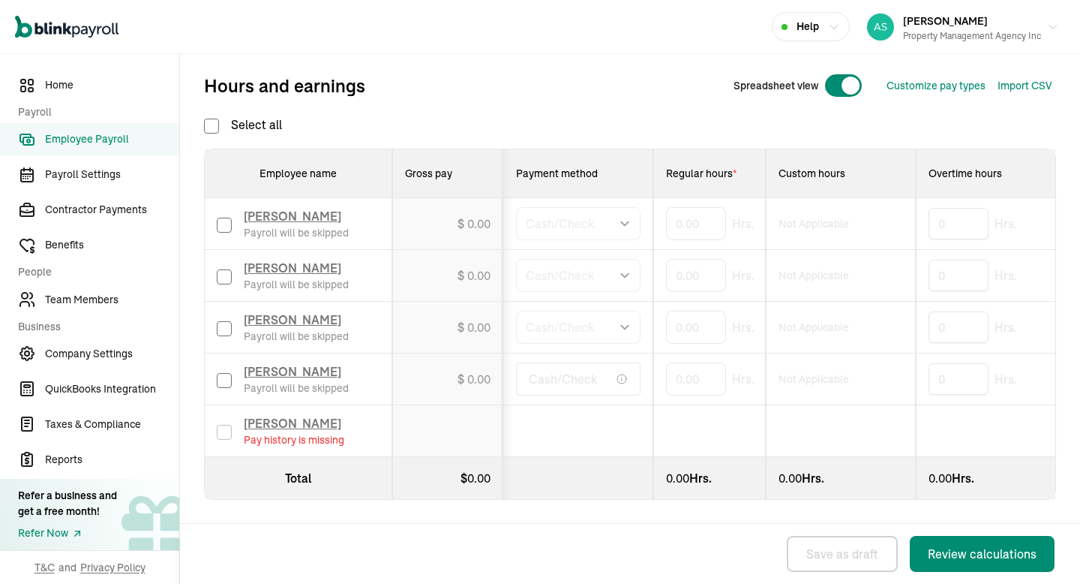
click at [288, 410] on td "[PERSON_NAME] Pay history is missing" at bounding box center [299, 431] width 188 height 52
click at [288, 416] on span "[PERSON_NAME]" at bounding box center [293, 423] width 98 height 15
